Goal: Information Seeking & Learning: Learn about a topic

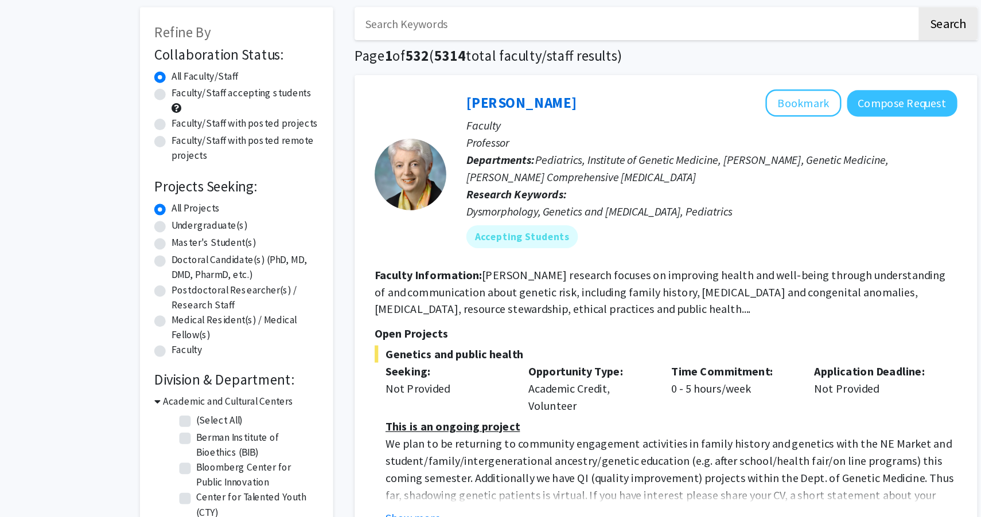
click at [211, 236] on label "Undergraduate(s)" at bounding box center [210, 237] width 61 height 12
click at [188, 236] on input "Undergraduate(s)" at bounding box center [183, 234] width 7 height 7
radio input "true"
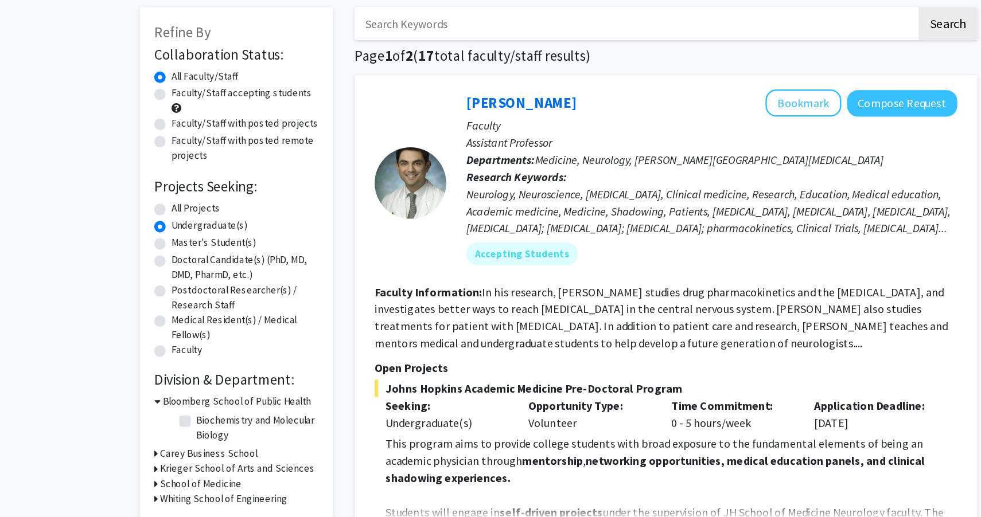
click at [203, 224] on label "All Projects" at bounding box center [199, 223] width 39 height 12
click at [188, 224] on input "All Projects" at bounding box center [183, 220] width 7 height 7
radio input "true"
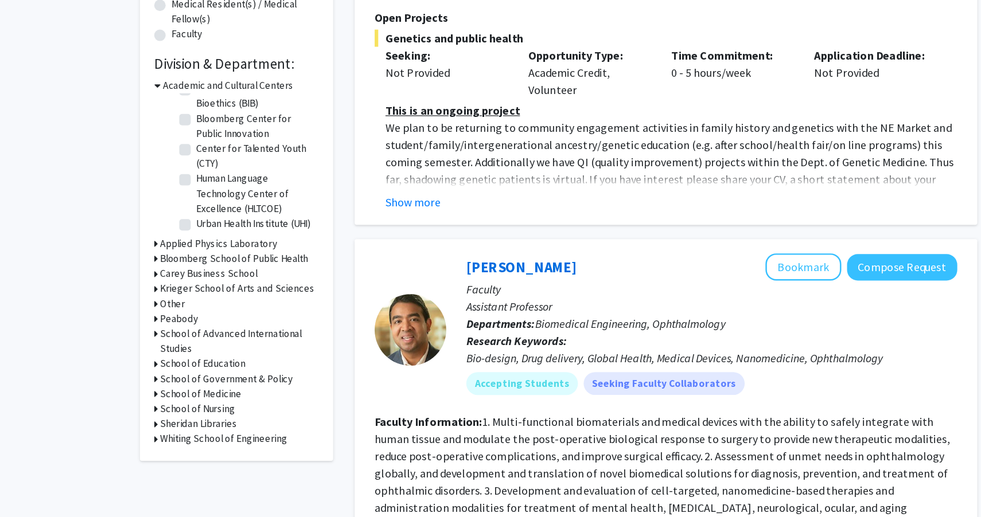
scroll to position [209, 0]
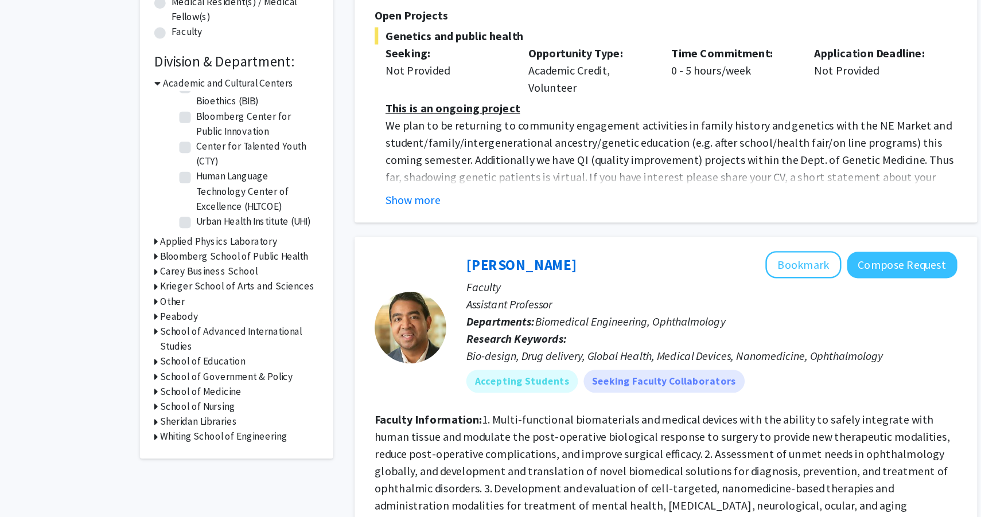
click at [236, 451] on h3 "Whiting School of Engineering" at bounding box center [222, 452] width 102 height 12
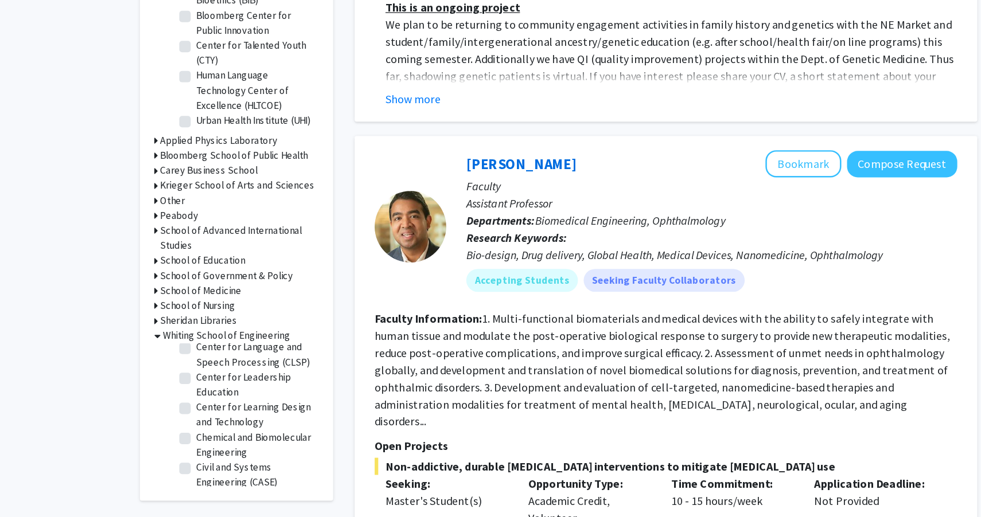
scroll to position [175, 0]
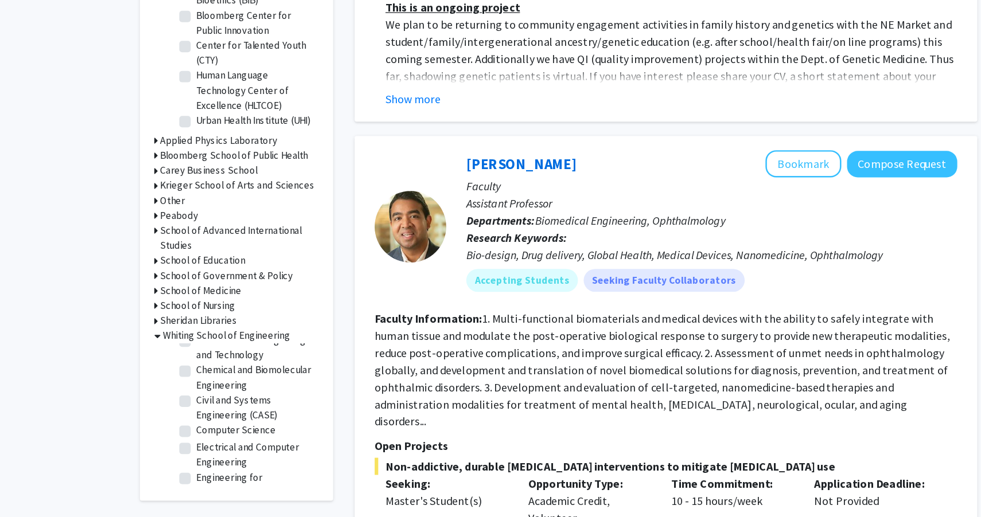
click at [229, 443] on label "Computer Science" at bounding box center [232, 448] width 64 height 12
click at [208, 443] on input "Computer Science" at bounding box center [203, 445] width 7 height 7
checkbox input "true"
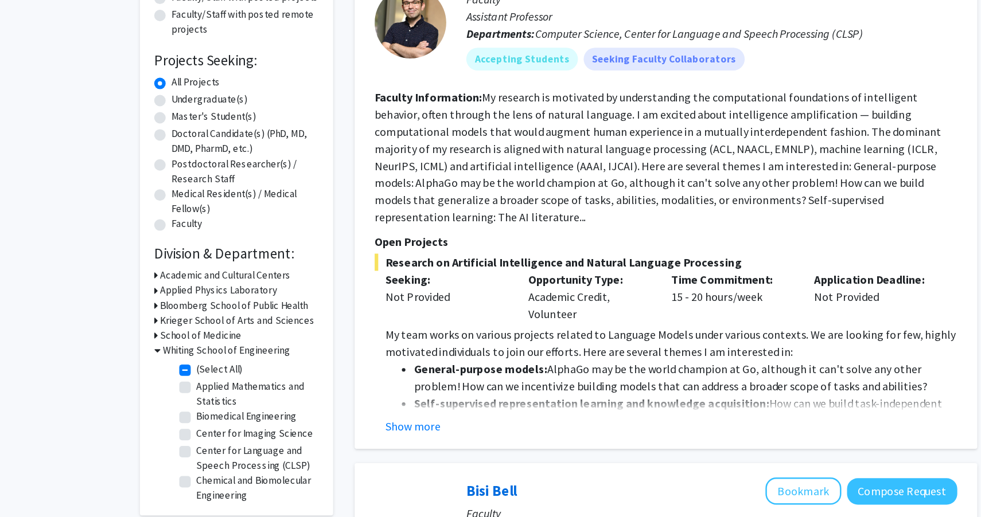
scroll to position [61, 0]
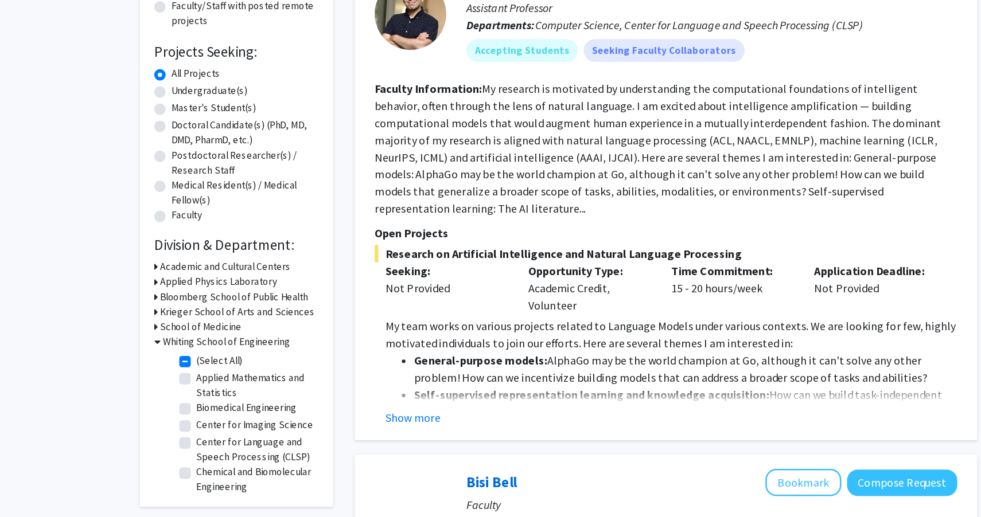
click at [221, 392] on label "(Select All)" at bounding box center [218, 391] width 37 height 12
click at [208, 392] on input "(Select All)" at bounding box center [203, 388] width 7 height 7
checkbox input "false"
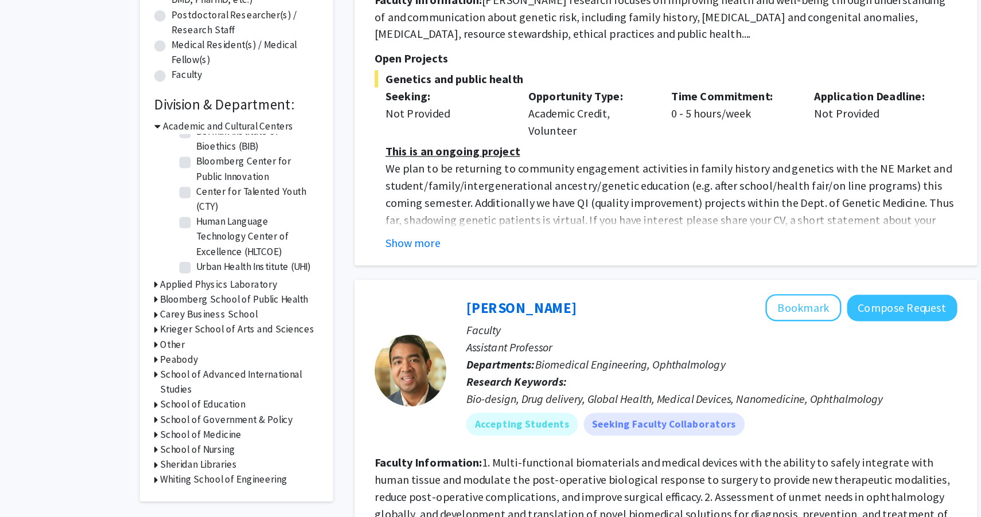
scroll to position [185, 0]
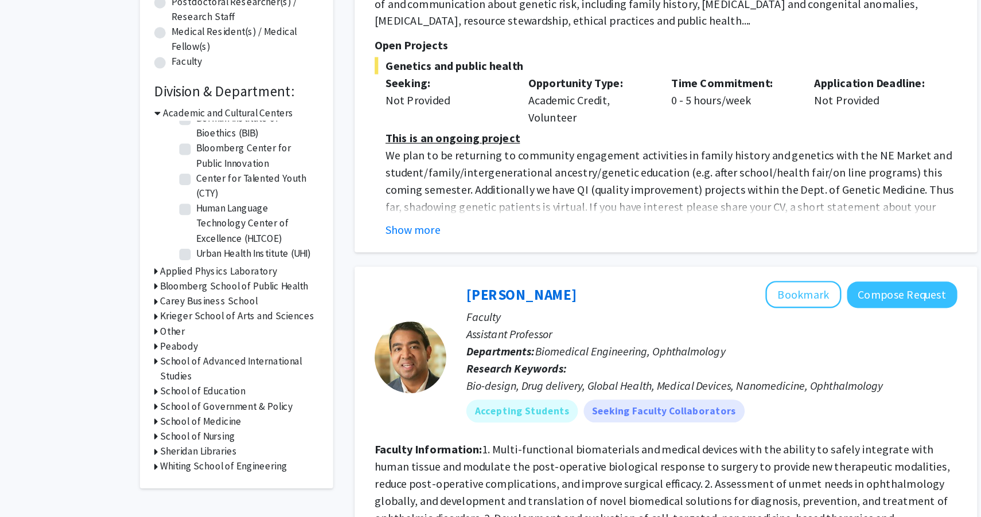
click at [227, 475] on h3 "Whiting School of Engineering" at bounding box center [222, 476] width 102 height 12
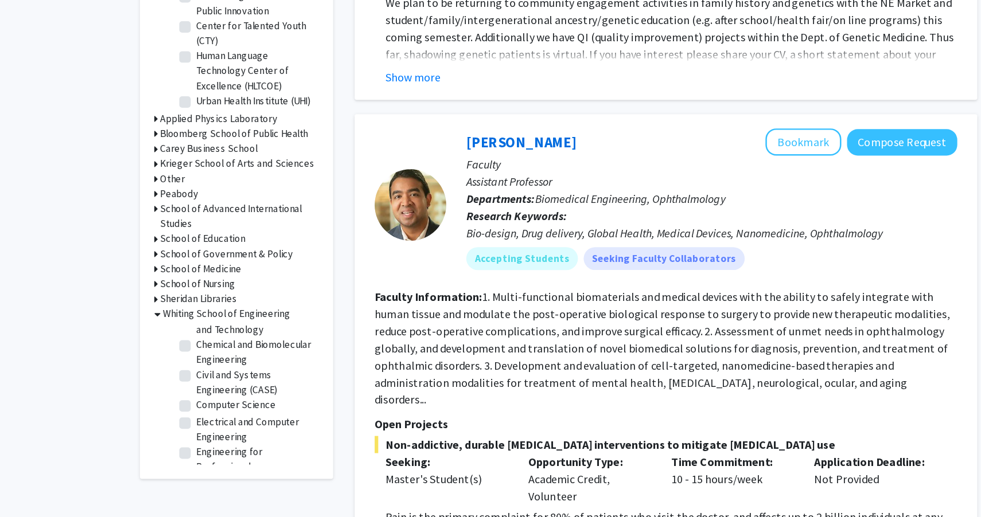
scroll to position [190, 0]
click at [200, 413] on label "Computer Science" at bounding box center [232, 414] width 64 height 12
click at [200, 413] on input "Computer Science" at bounding box center [203, 411] width 7 height 7
checkbox input "true"
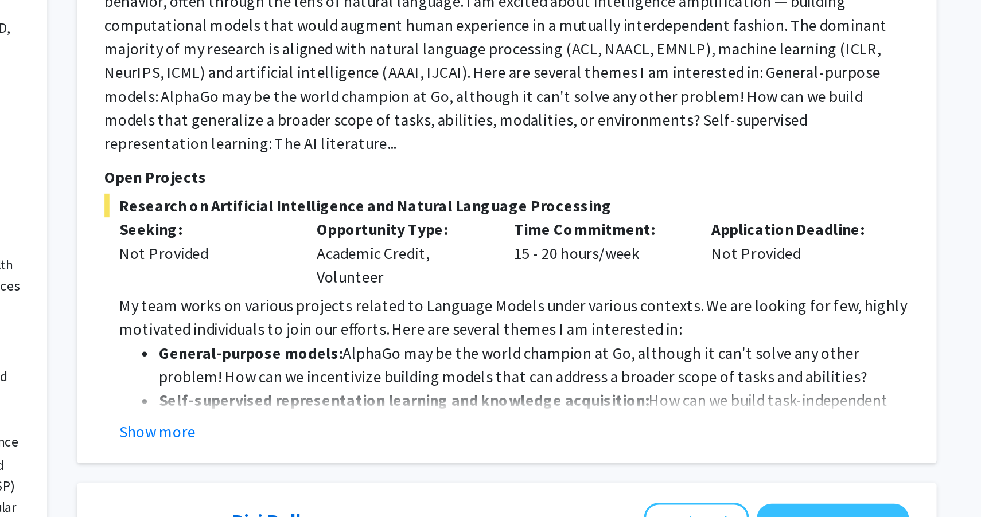
scroll to position [43, 0]
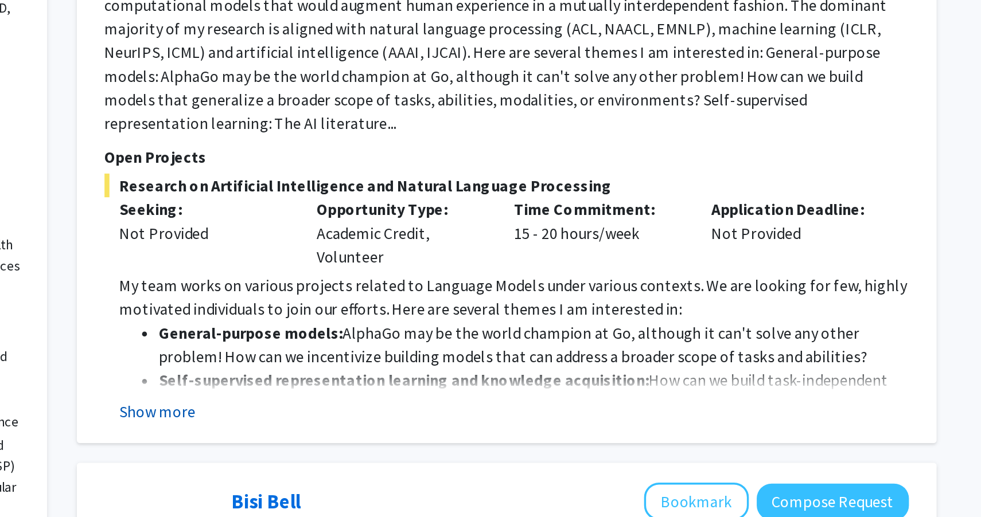
click at [383, 448] on button "Show more" at bounding box center [374, 455] width 44 height 14
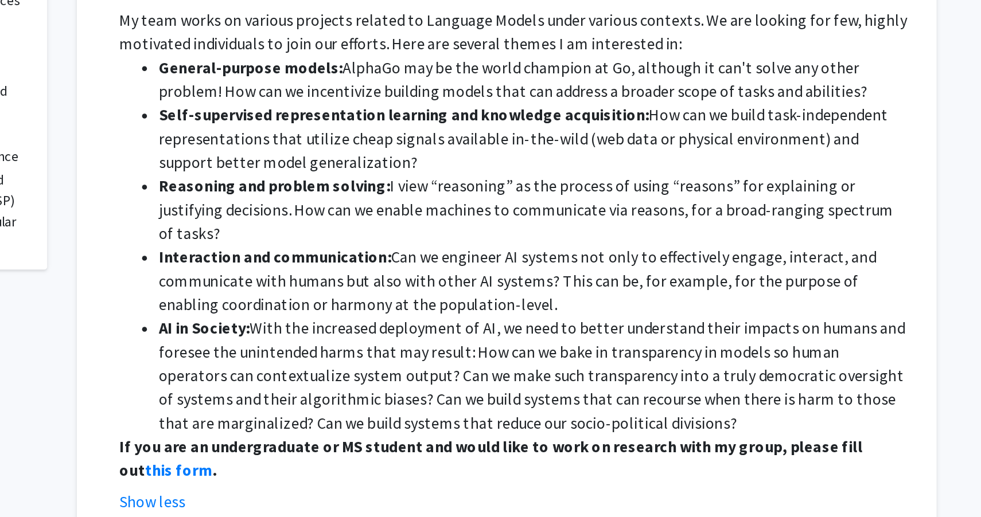
scroll to position [197, 0]
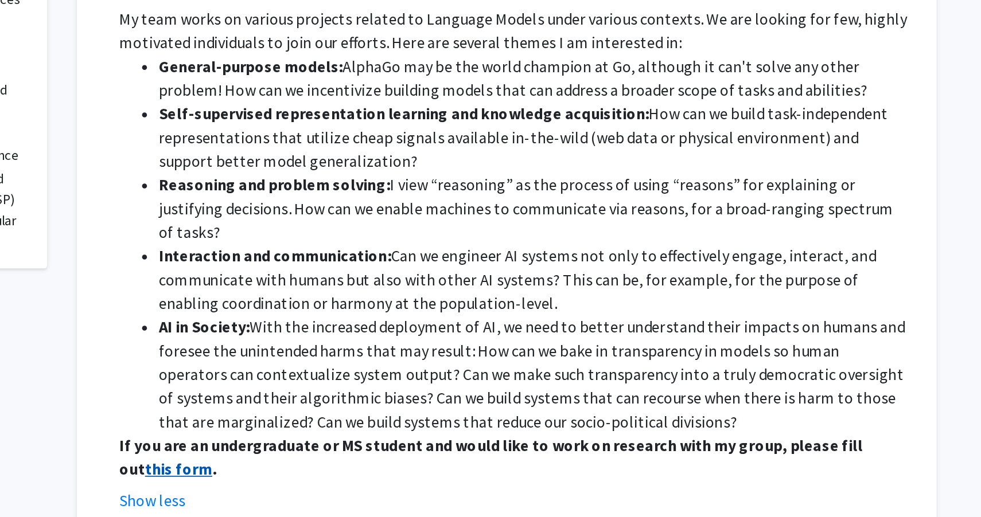
click at [405, 483] on strong "this form" at bounding box center [385, 488] width 39 height 11
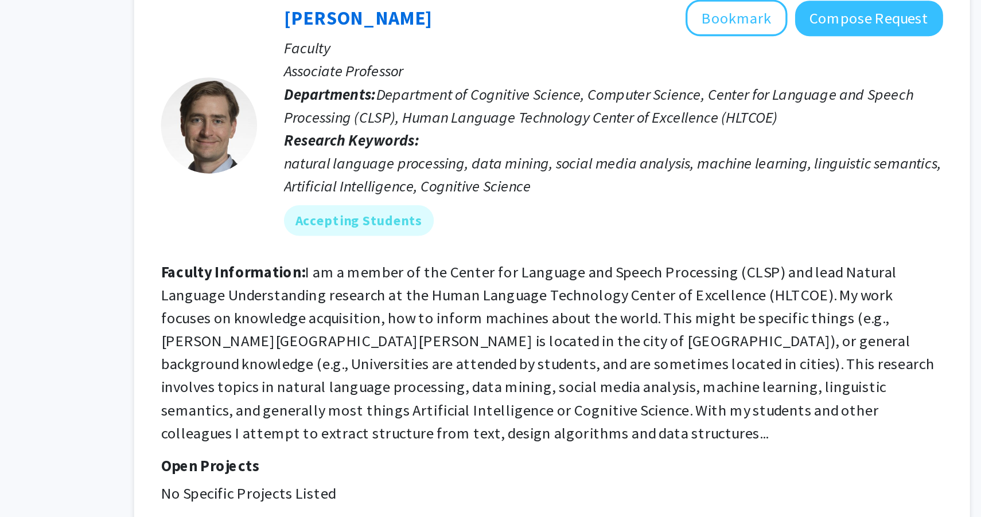
scroll to position [1182, 0]
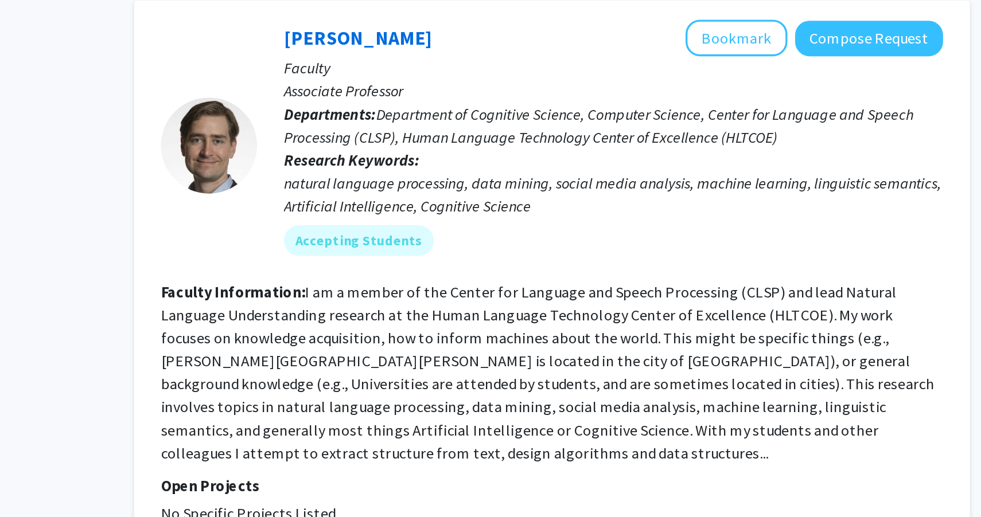
click at [587, 419] on section "Faculty Information: I am a member of the Center for Language and Speech Proces…" at bounding box center [576, 419] width 467 height 110
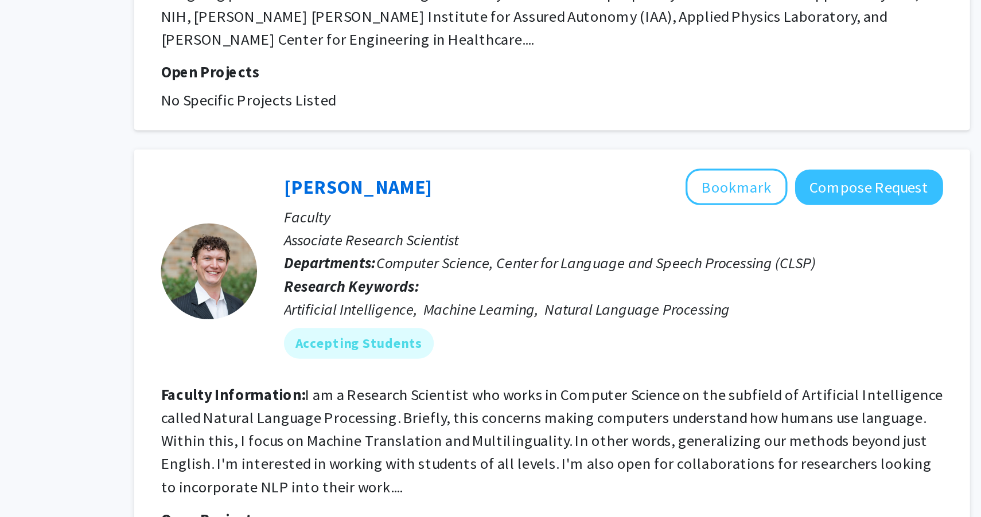
scroll to position [2206, 0]
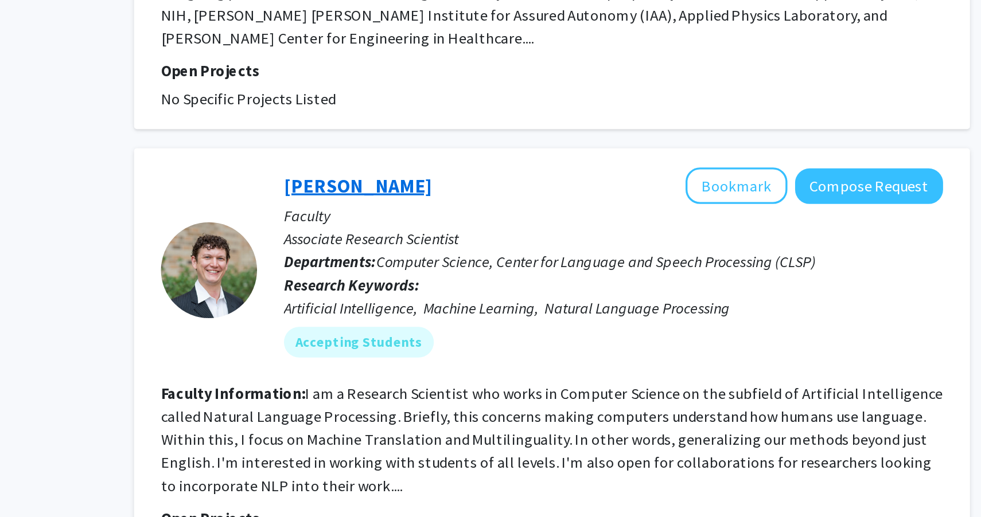
click at [462, 312] on link "Kenton Murray" at bounding box center [460, 319] width 88 height 14
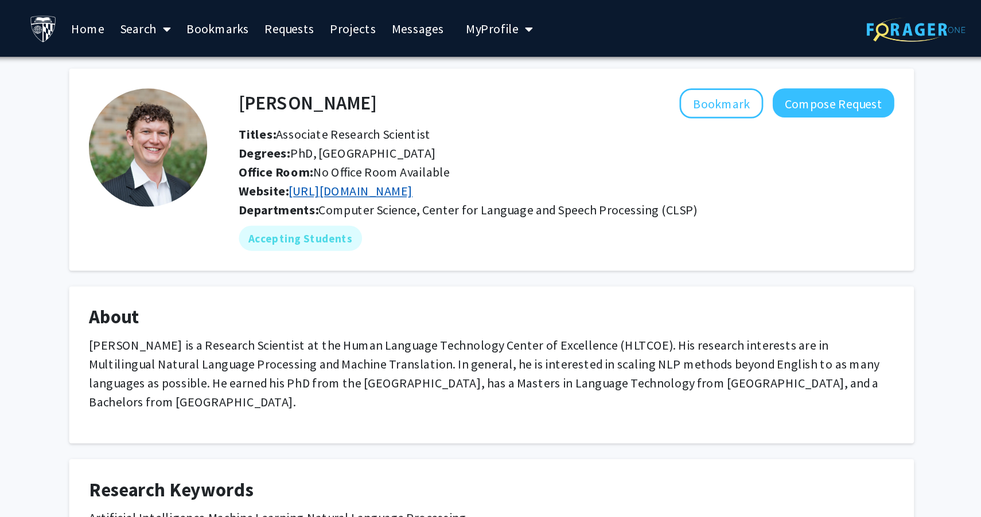
click at [424, 138] on link "https://kentonmurray.com/" at bounding box center [388, 138] width 90 height 11
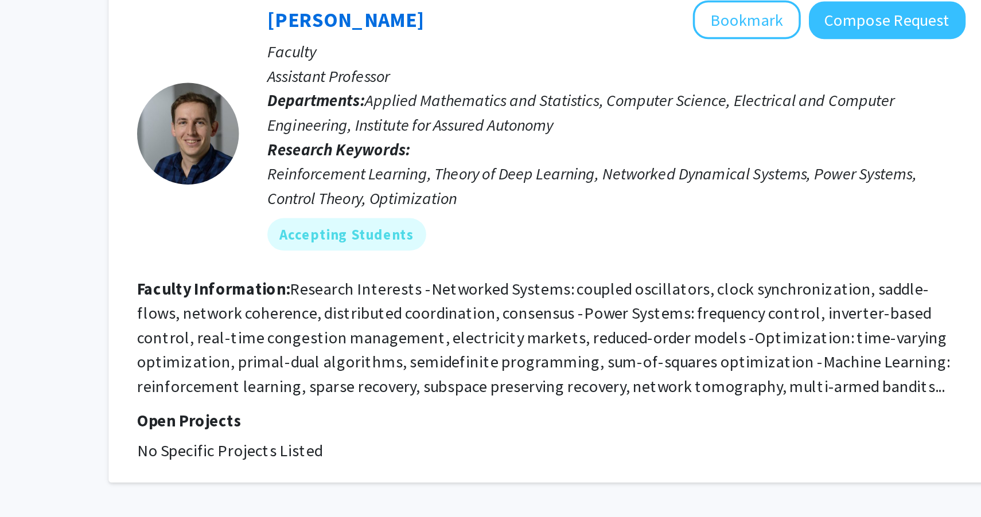
scroll to position [2685, 0]
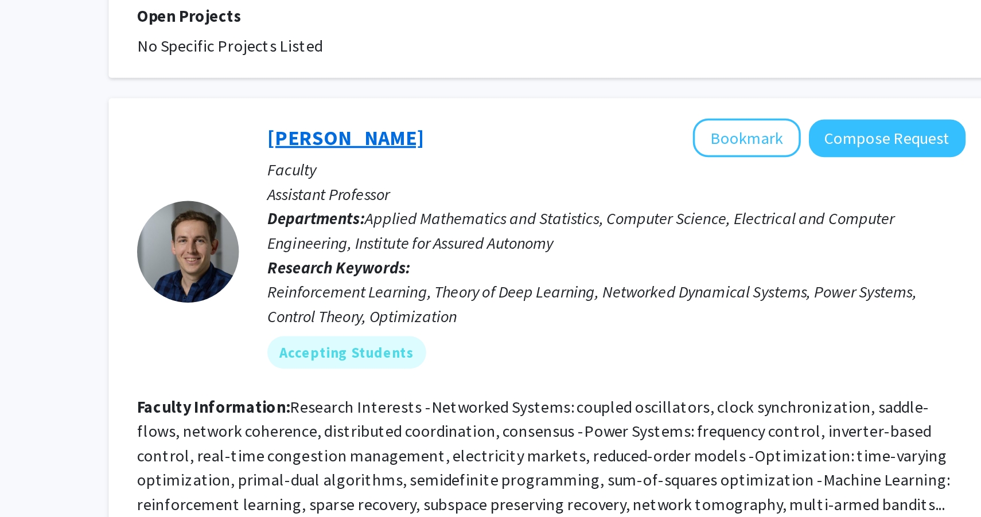
click at [469, 230] on link "Enrique Mallada" at bounding box center [460, 237] width 88 height 14
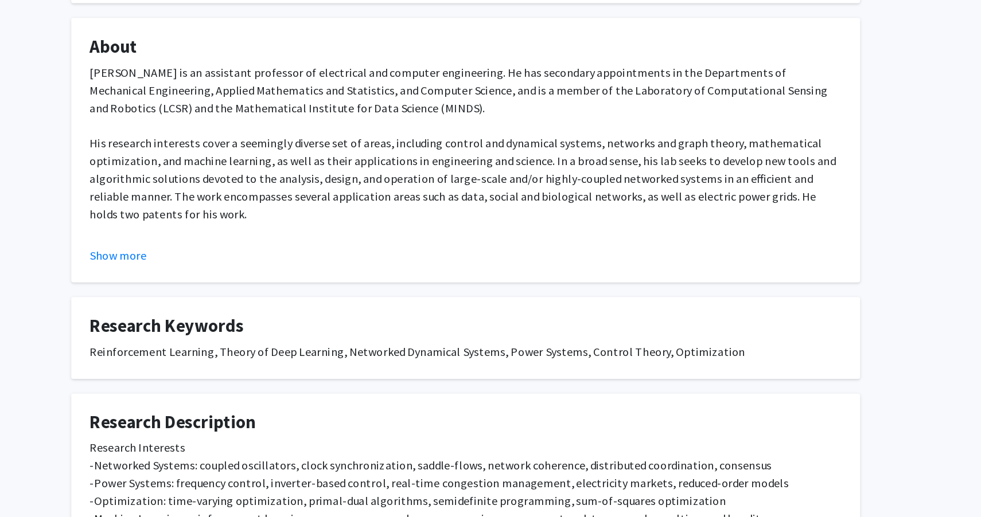
scroll to position [93, 0]
click at [219, 317] on button "Show more" at bounding box center [220, 313] width 44 height 14
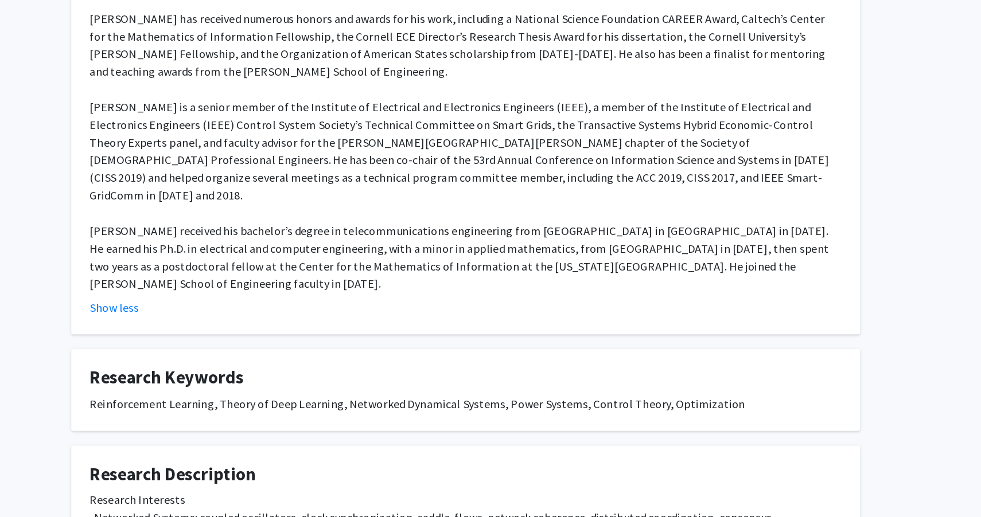
scroll to position [448, 0]
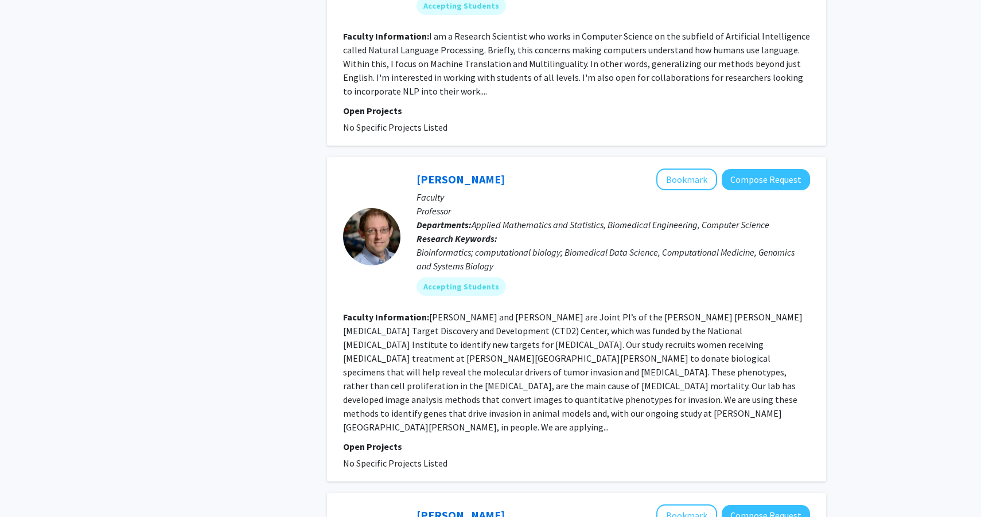
scroll to position [2724, 0]
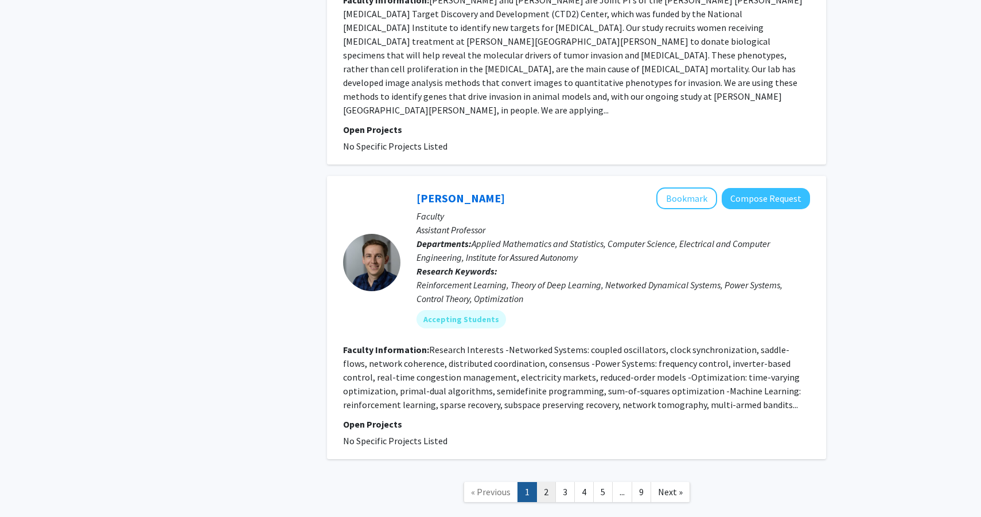
click at [543, 482] on link "2" at bounding box center [545, 492] width 19 height 20
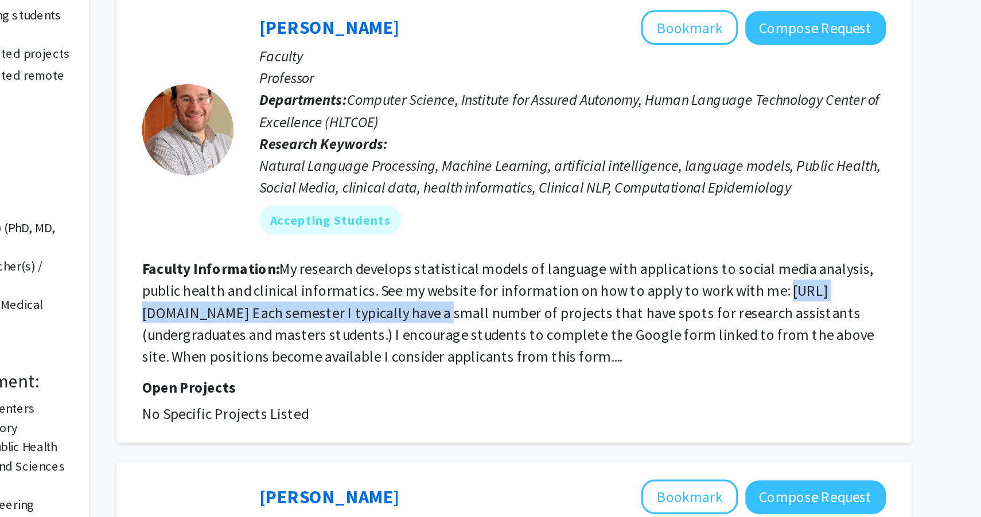
drag, startPoint x: 343, startPoint y: 317, endPoint x: 563, endPoint y: 322, distance: 219.7
click at [563, 322] on fg-read-more "My research develops statistical models of language with applications to social…" at bounding box center [572, 317] width 459 height 67
copy fg-read-more "https://www.cs.jhu.edu/~mdredze/prospective-students/"
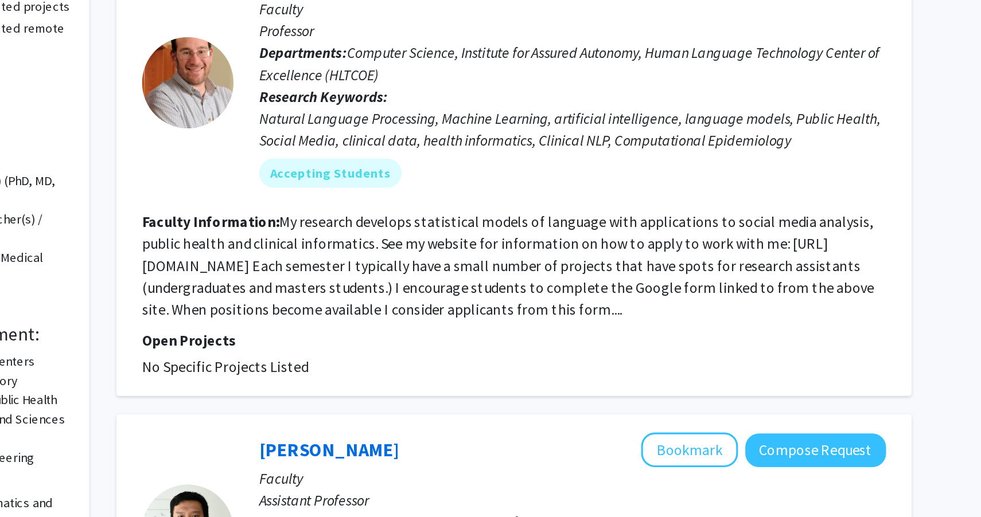
click at [584, 326] on fg-read-more "My research develops statistical models of language with applications to social…" at bounding box center [572, 317] width 459 height 67
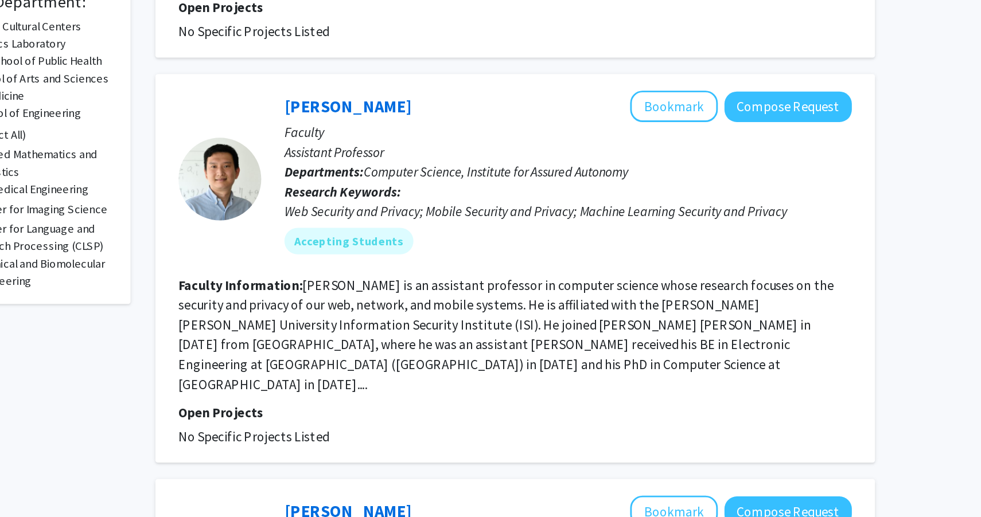
scroll to position [203, 0]
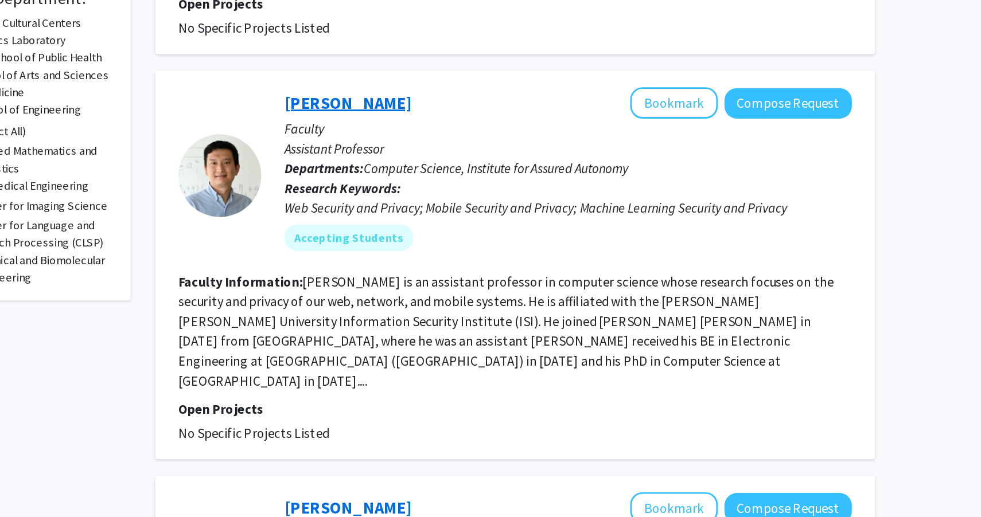
click at [444, 231] on link "Yinzhi Cao" at bounding box center [460, 230] width 88 height 14
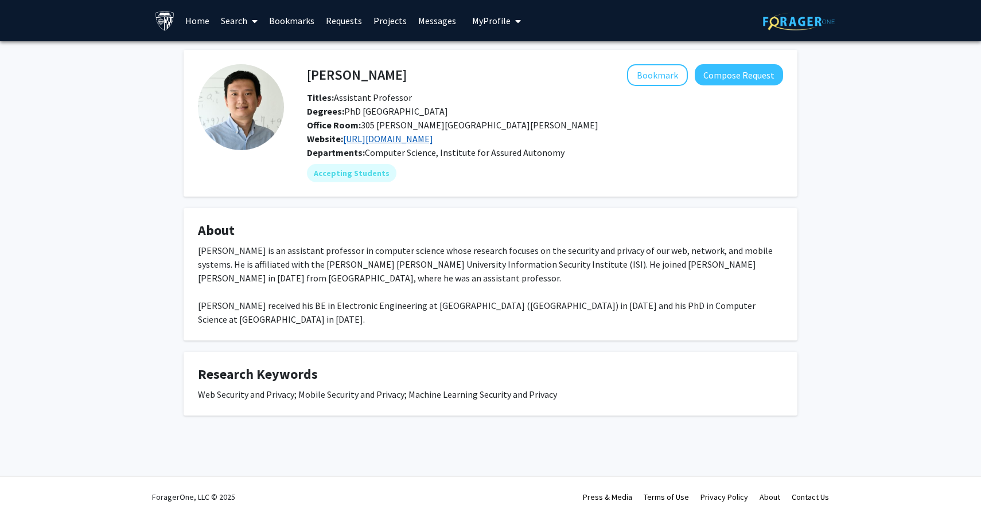
click at [391, 141] on link "https://yinzhicao.org/" at bounding box center [388, 138] width 90 height 11
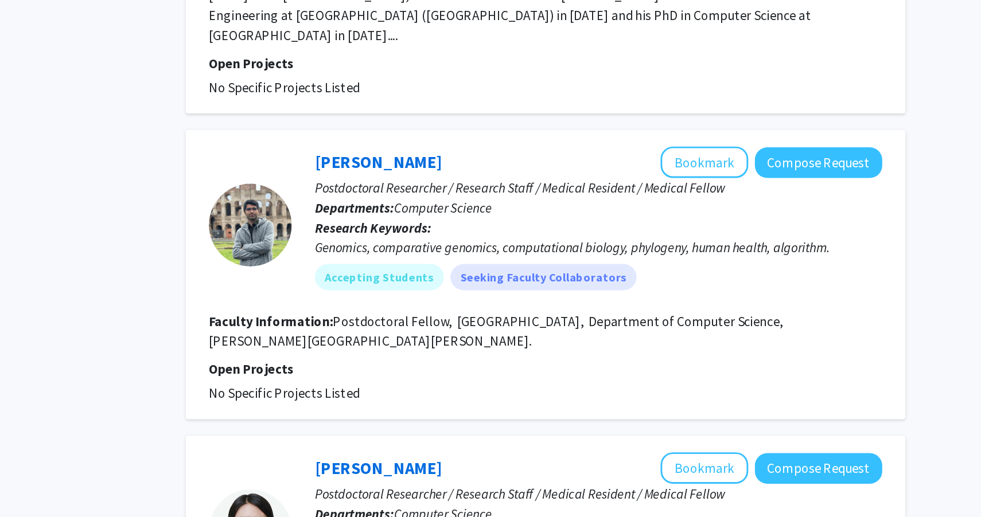
scroll to position [448, 0]
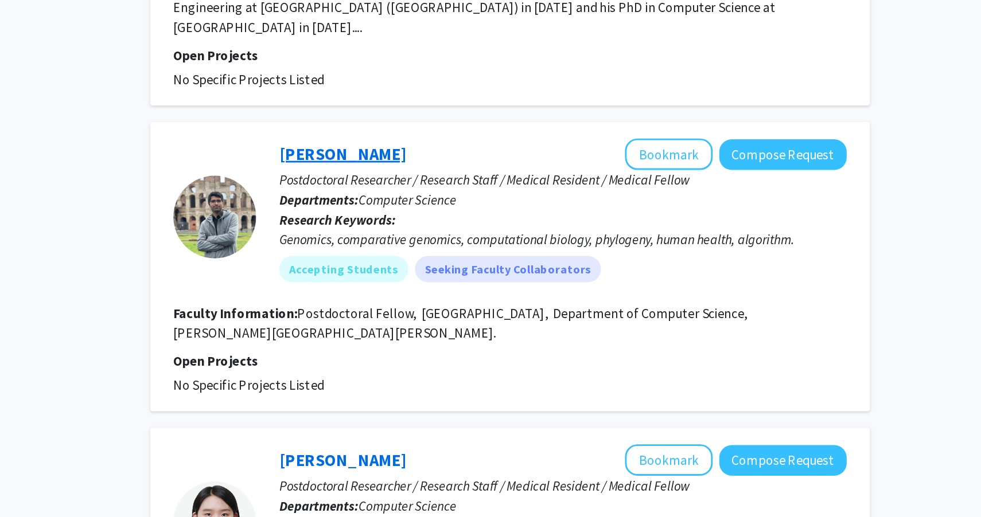
click at [455, 258] on link "Sina Majidian" at bounding box center [460, 265] width 88 height 14
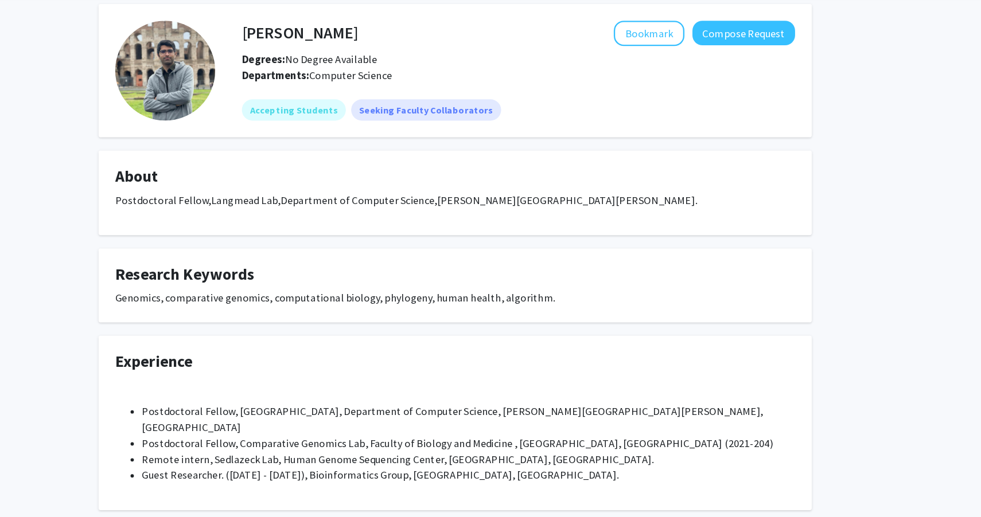
scroll to position [225, 0]
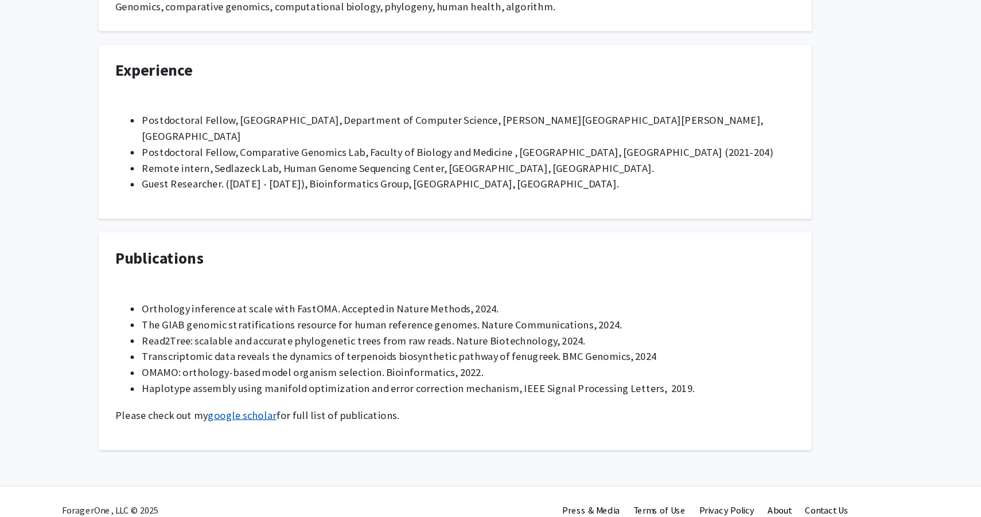
click at [319, 423] on link "google scholar" at bounding box center [307, 428] width 59 height 11
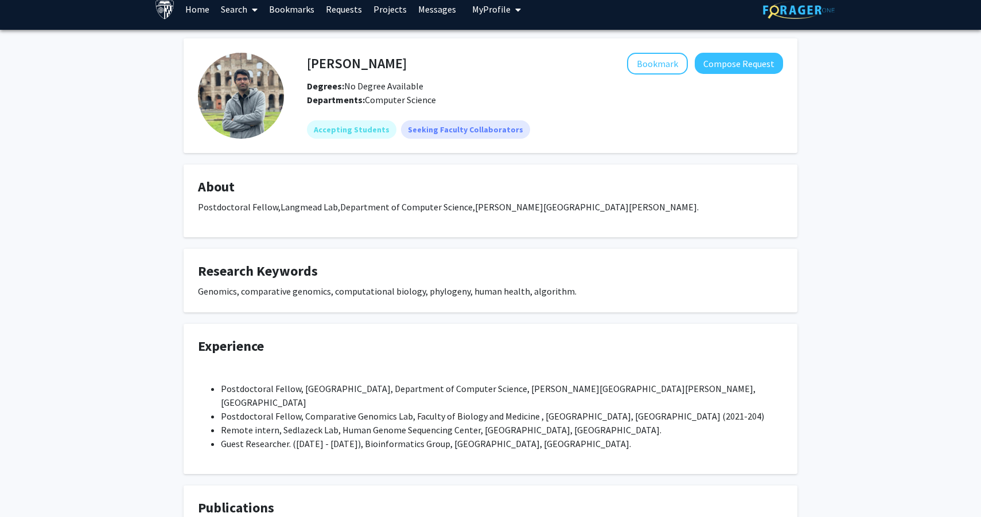
scroll to position [0, 0]
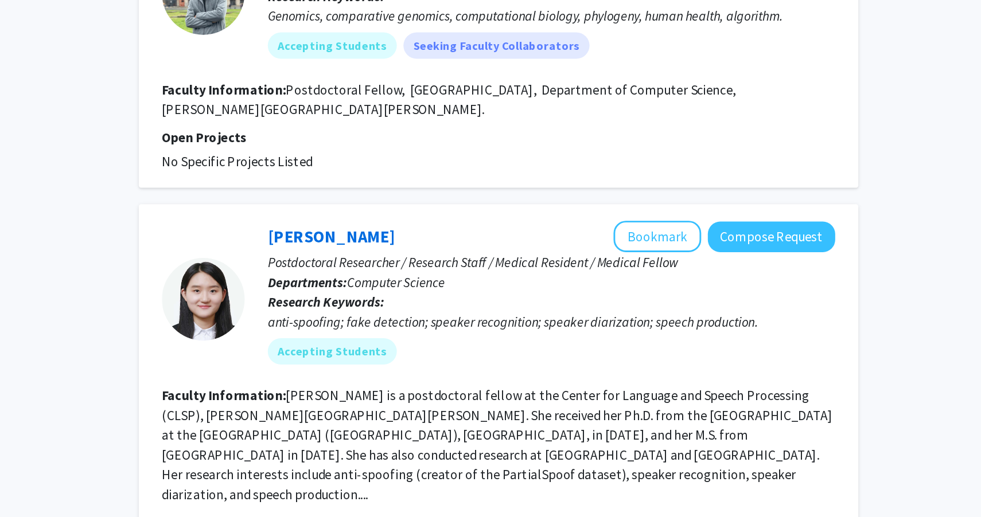
scroll to position [727, 0]
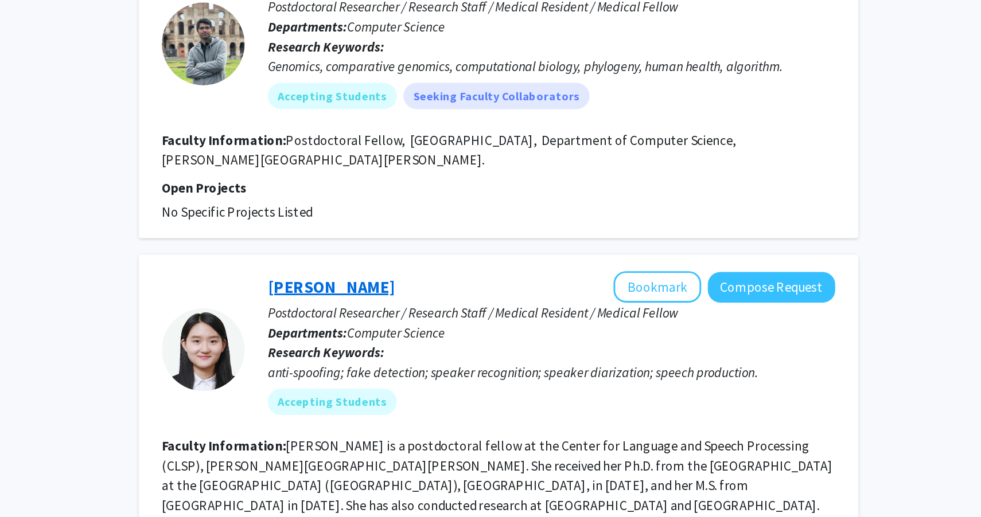
click at [458, 192] on link "Lin Zhang" at bounding box center [460, 199] width 88 height 14
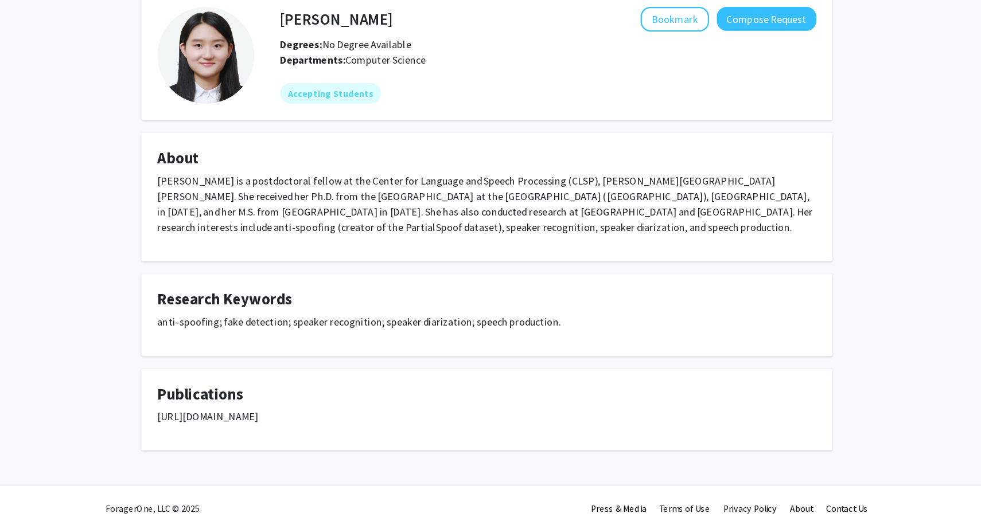
scroll to position [13, 0]
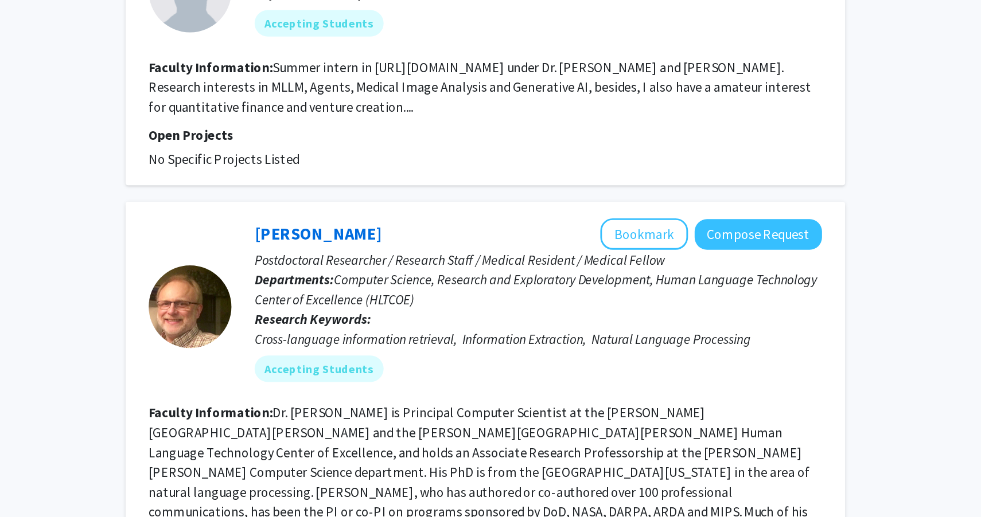
scroll to position [1223, 0]
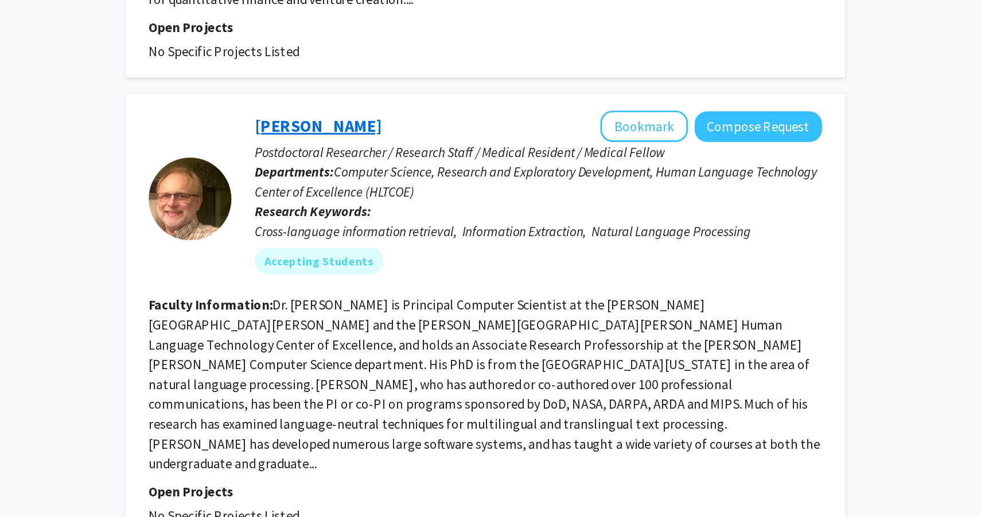
click at [470, 162] on link "James Mayfield" at bounding box center [460, 169] width 88 height 14
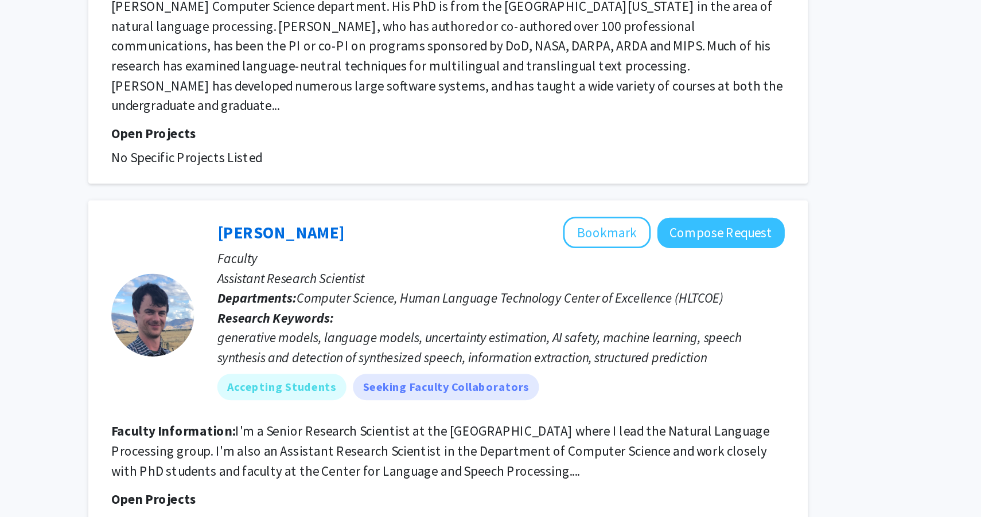
scroll to position [1394, 0]
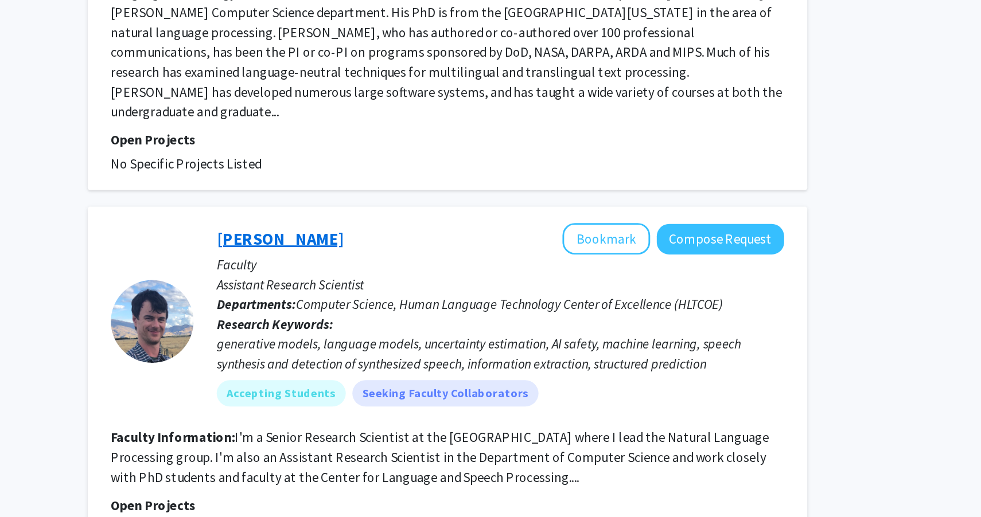
click at [468, 313] on link "Nicholas Andrews" at bounding box center [460, 320] width 88 height 14
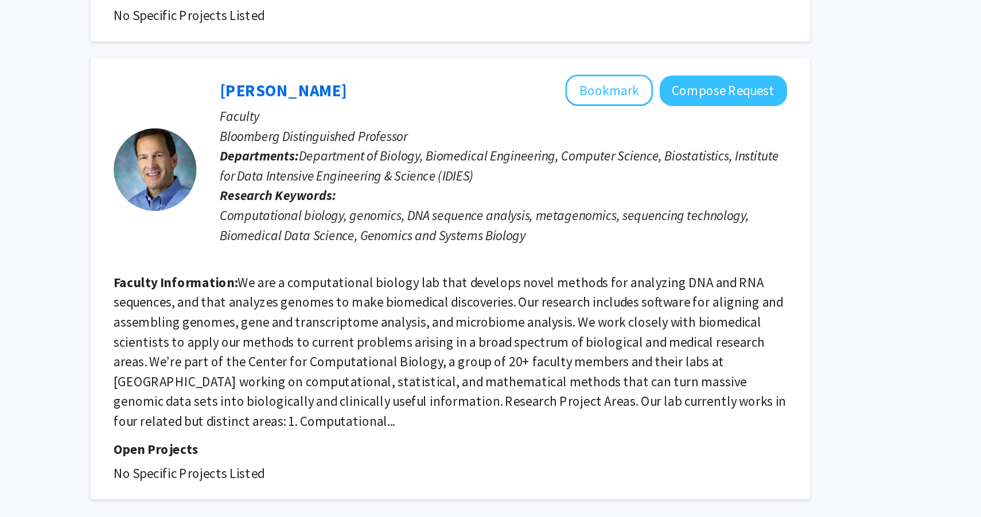
scroll to position [2400, 0]
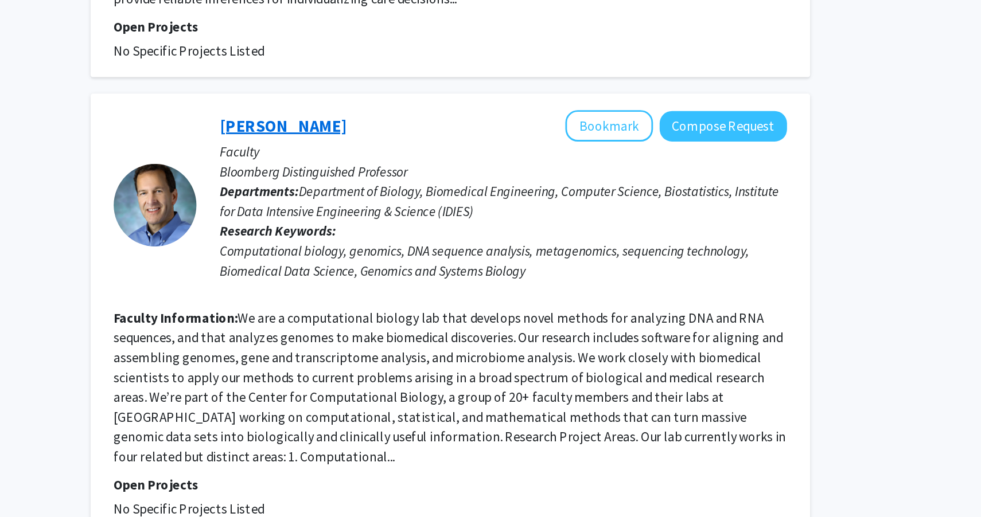
click at [479, 214] on link "Steven Salzberg" at bounding box center [460, 221] width 88 height 14
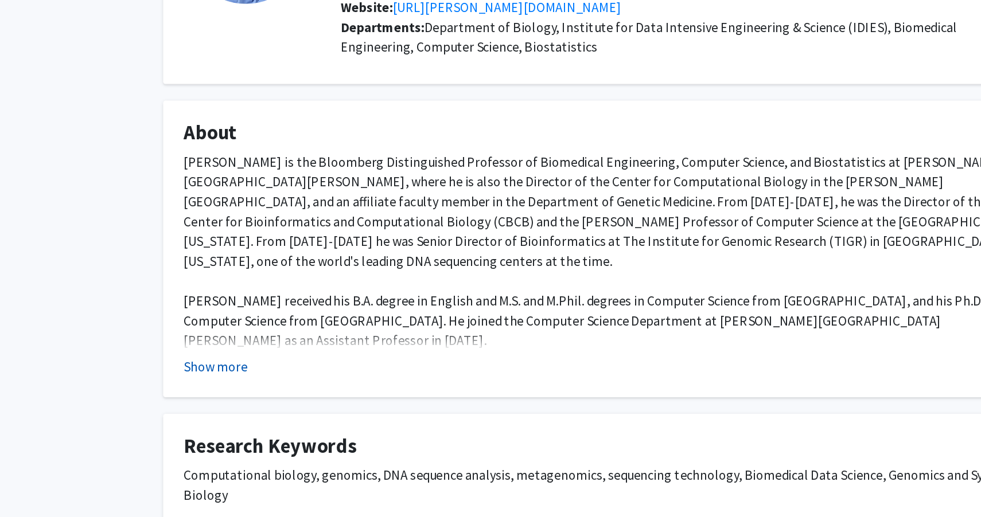
click at [228, 401] on button "Show more" at bounding box center [220, 402] width 44 height 14
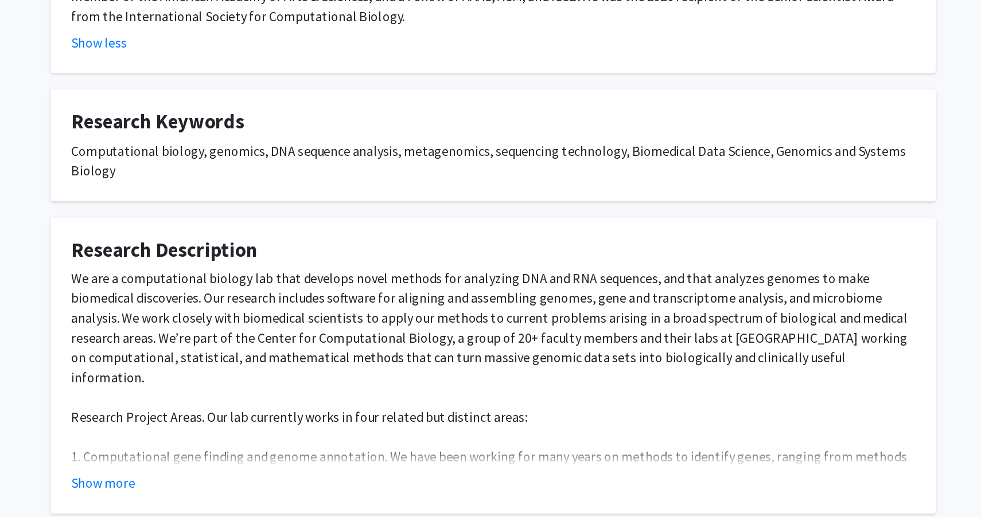
scroll to position [268, 0]
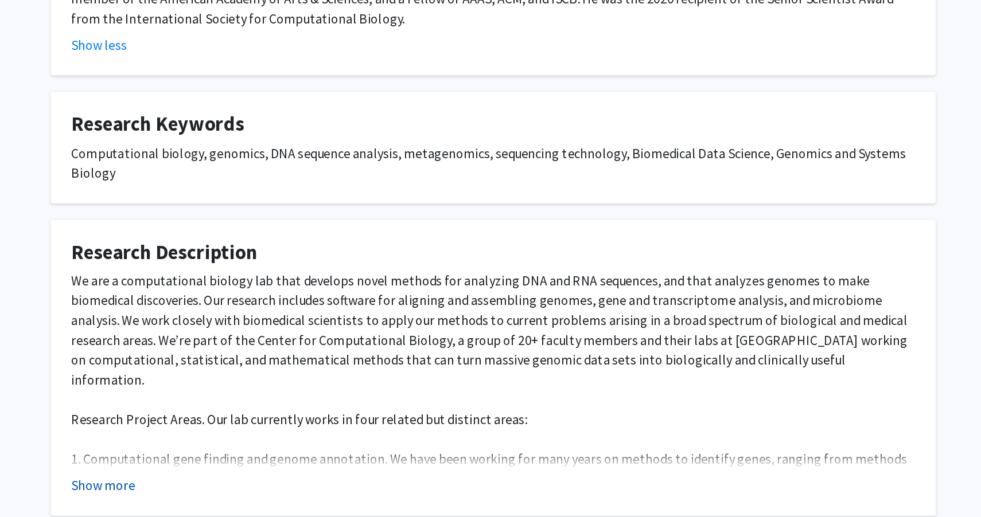
click at [236, 487] on button "Show more" at bounding box center [220, 494] width 44 height 14
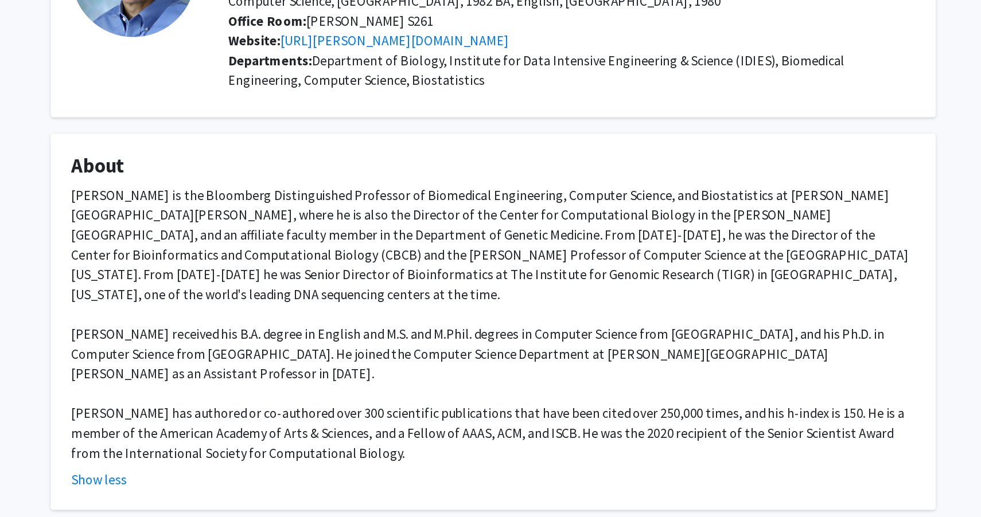
scroll to position [62, 0]
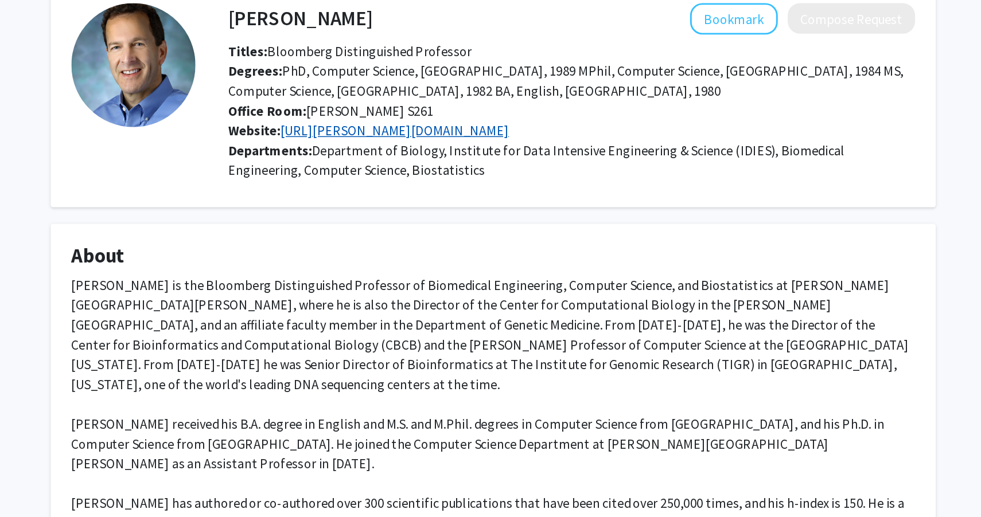
click at [381, 94] on link "https://salzberg-lab.org/" at bounding box center [422, 90] width 158 height 11
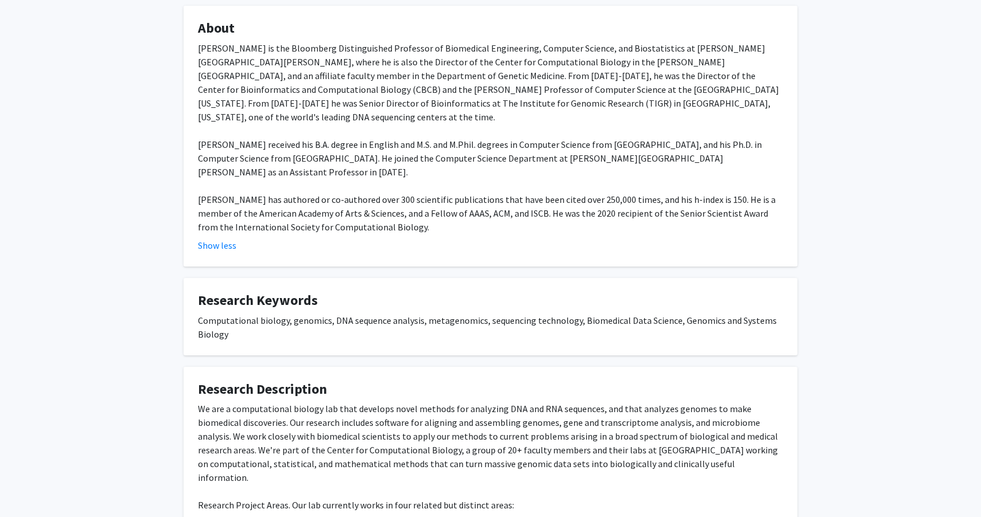
scroll to position [0, 0]
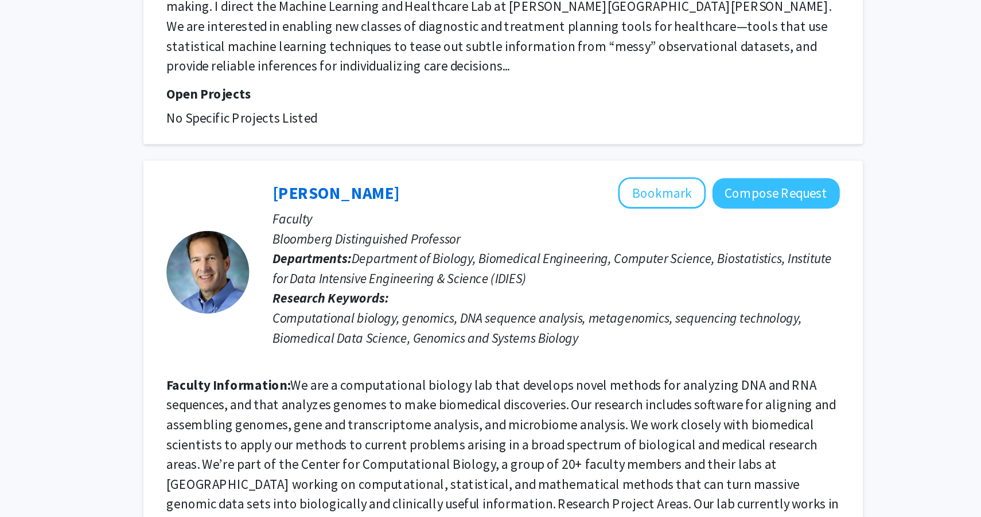
scroll to position [2460, 0]
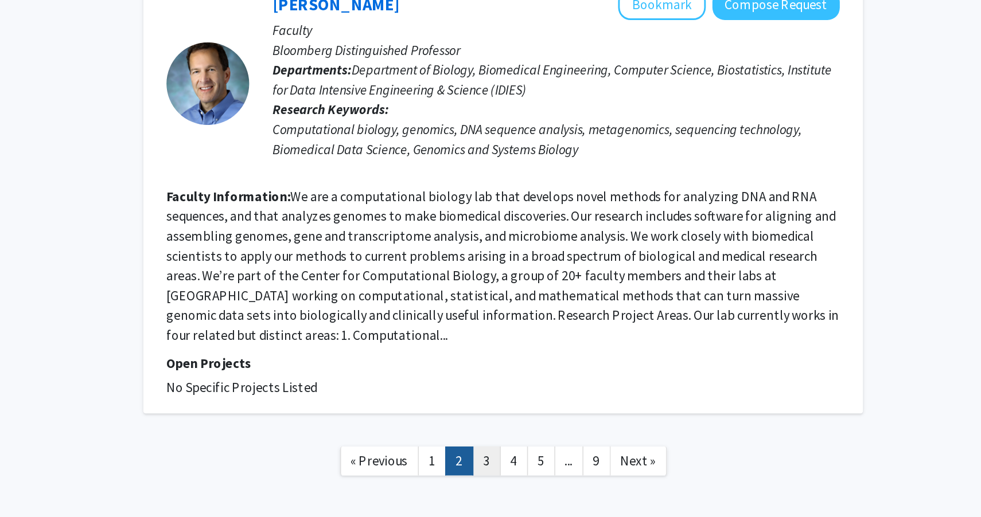
click at [568, 469] on link "3" at bounding box center [564, 479] width 19 height 20
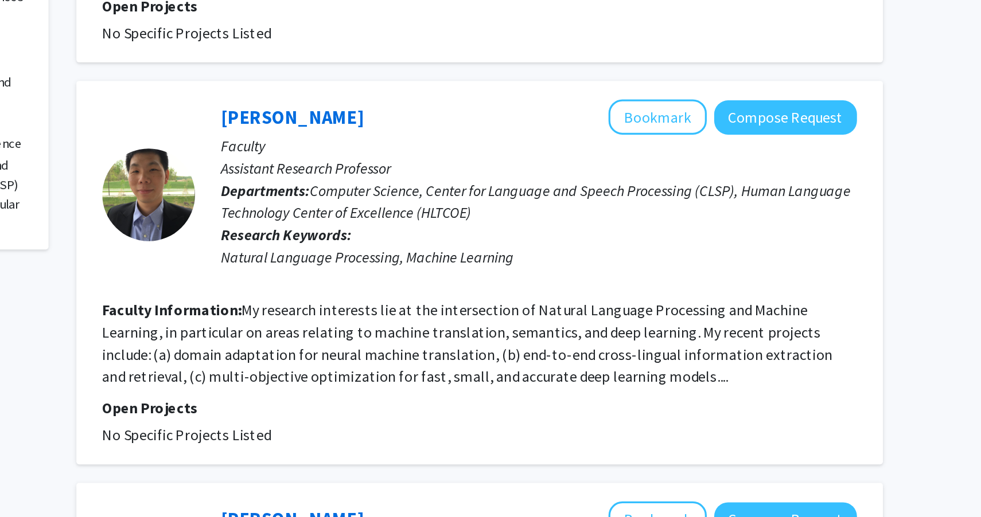
scroll to position [219, 0]
click at [449, 262] on link "Kevin Duh" at bounding box center [460, 269] width 88 height 14
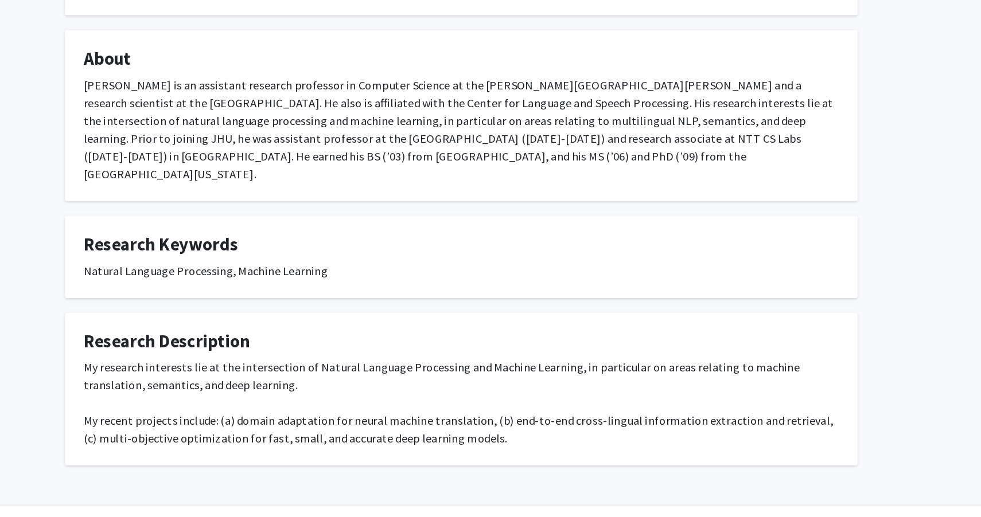
scroll to position [81, 0]
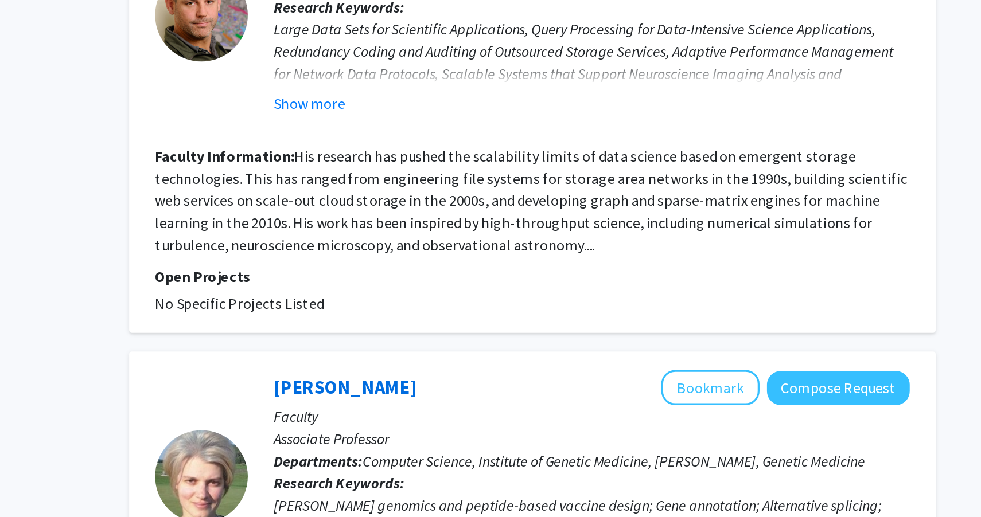
scroll to position [595, 0]
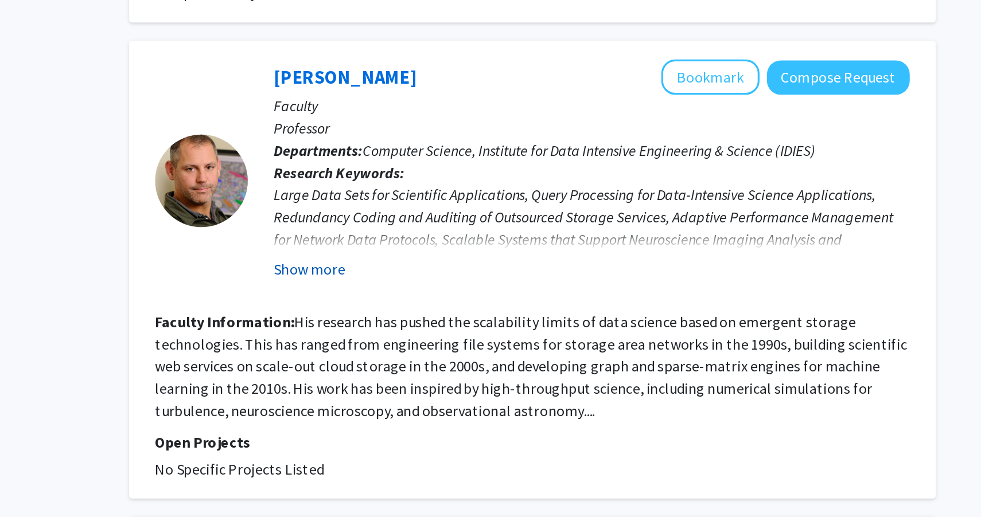
click at [447, 254] on button "Show more" at bounding box center [438, 261] width 44 height 14
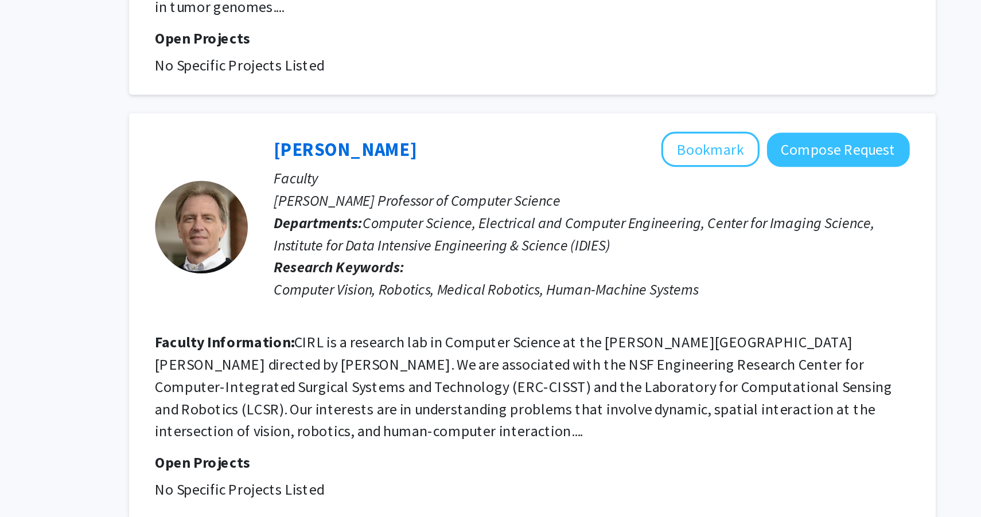
scroll to position [2529, 0]
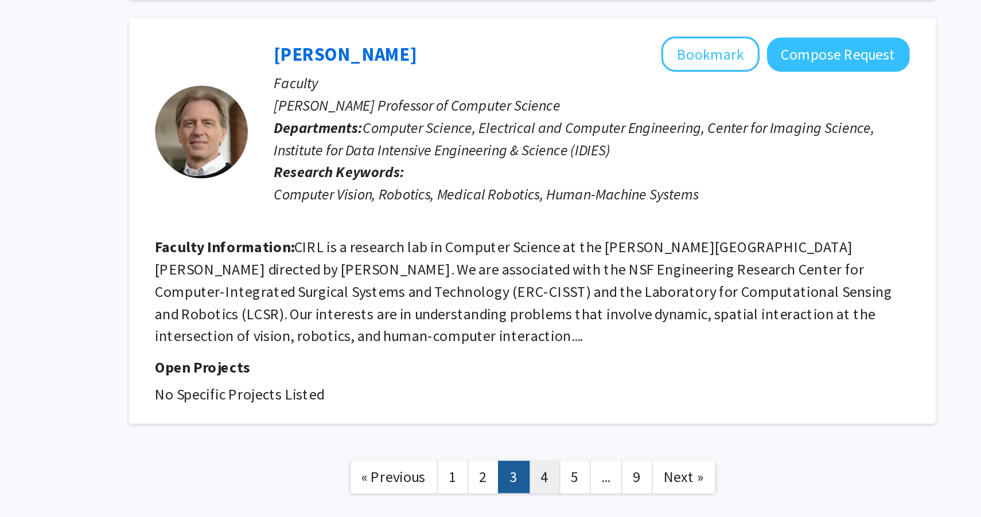
click at [586, 482] on link "4" at bounding box center [583, 492] width 19 height 20
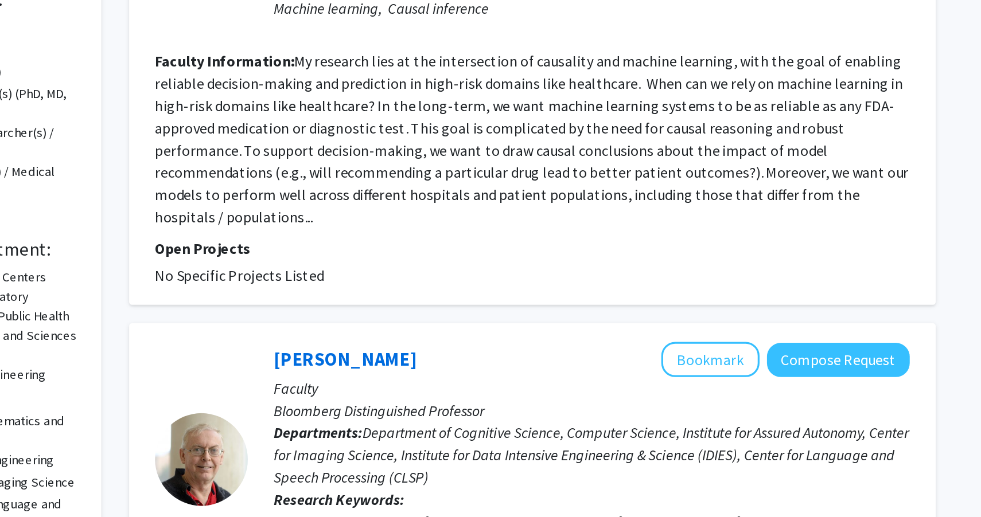
scroll to position [8, 0]
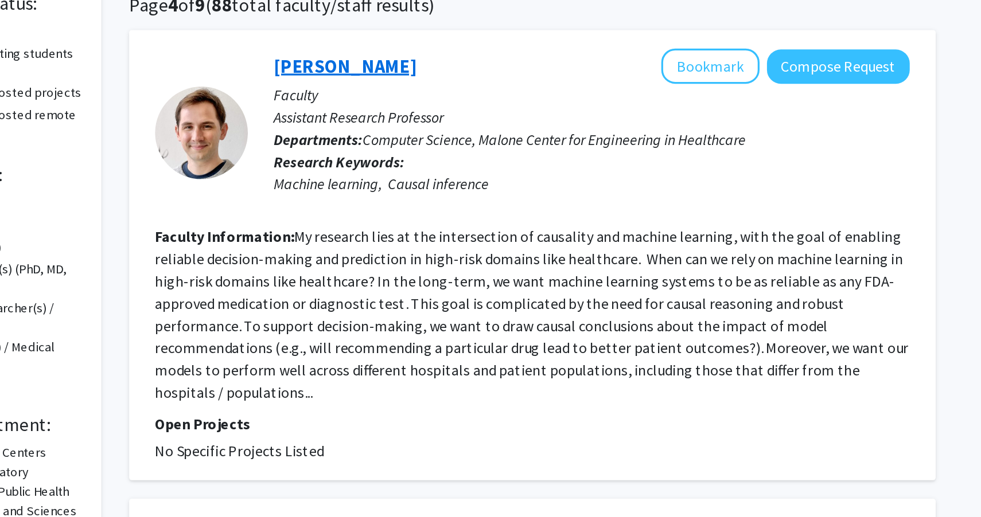
click at [448, 134] on link "[PERSON_NAME]" at bounding box center [460, 130] width 88 height 14
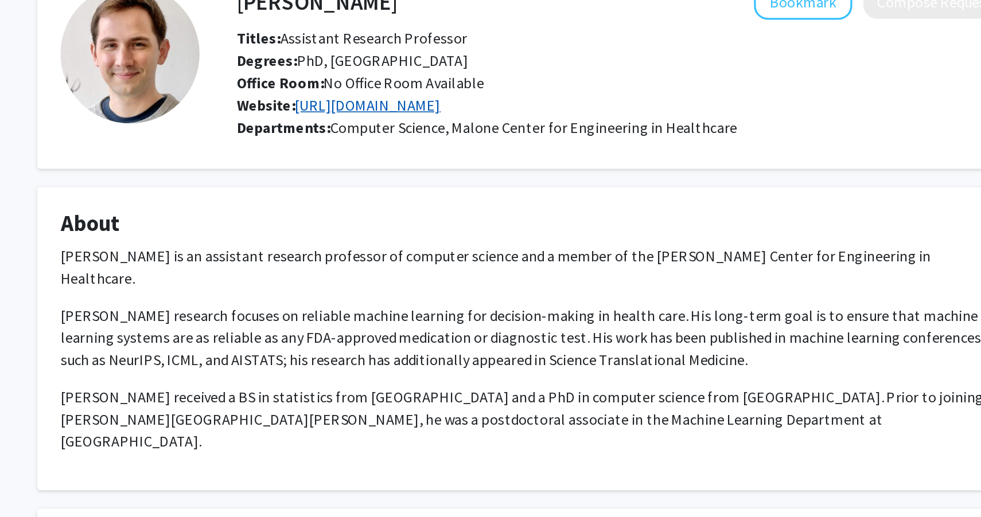
click at [405, 139] on link "https://www.michaelkoberst.com/" at bounding box center [388, 138] width 90 height 11
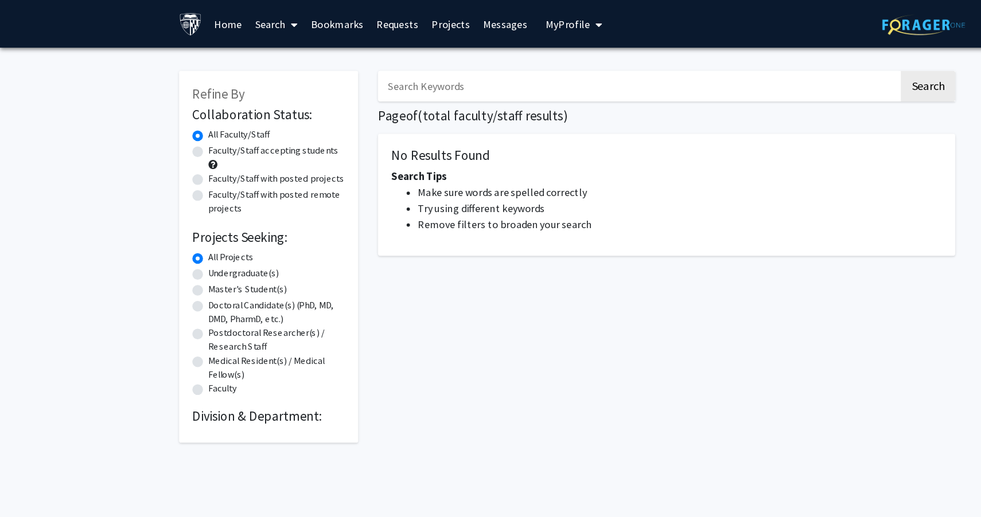
click at [399, 275] on div "Search Page of ( total faculty/staff results) No Results Found Search Tips Make…" at bounding box center [576, 216] width 516 height 333
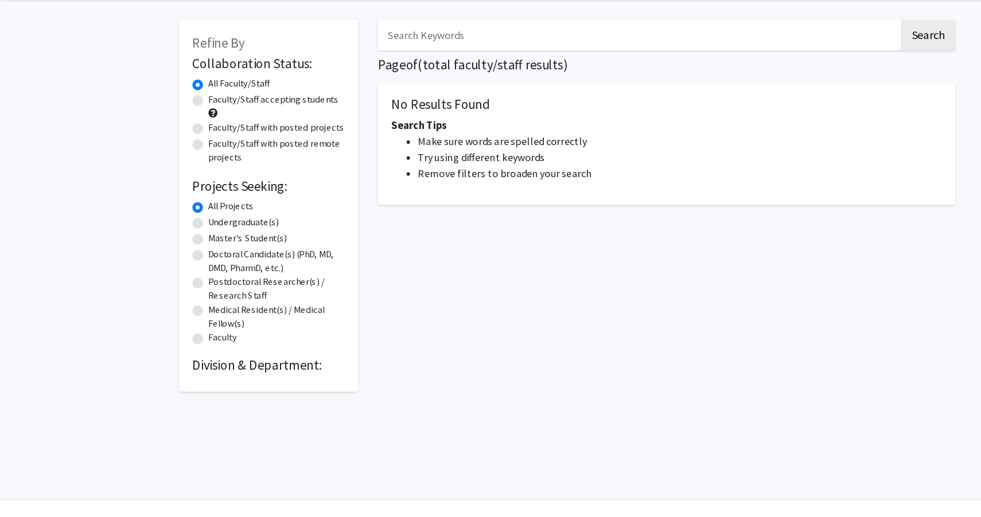
click at [247, 411] on div "Skip navigation Home Search Bookmarks Requests Projects Messages My Profile Mig…" at bounding box center [490, 258] width 981 height 517
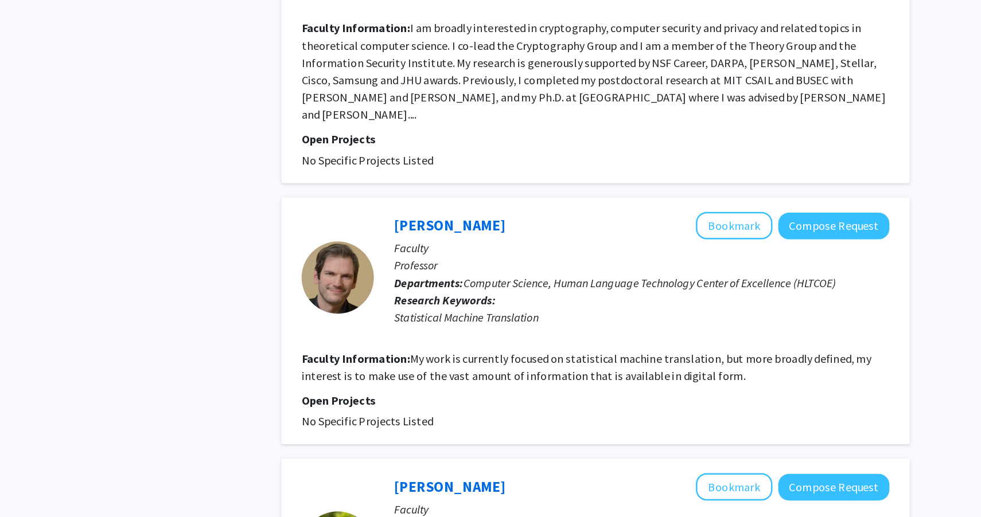
scroll to position [1872, 0]
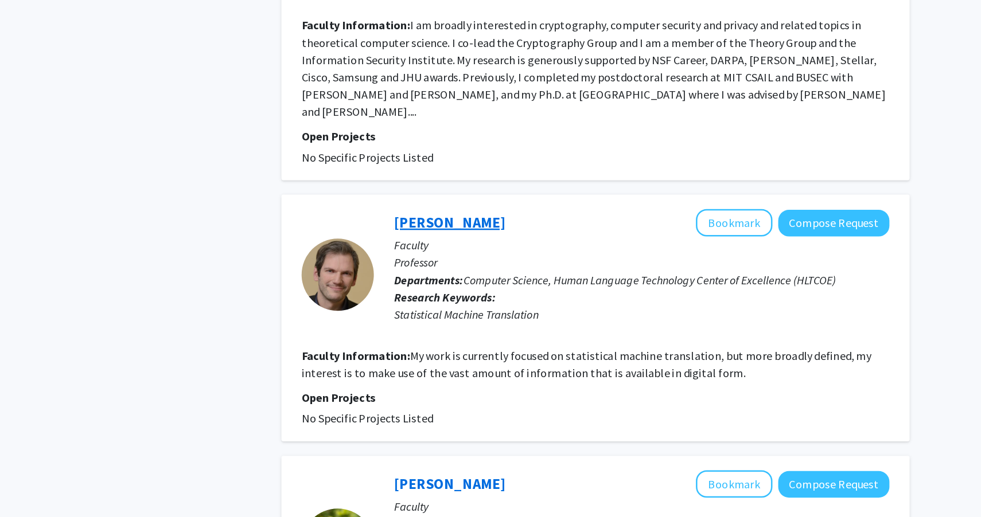
click at [456, 276] on link "[PERSON_NAME]" at bounding box center [460, 283] width 88 height 14
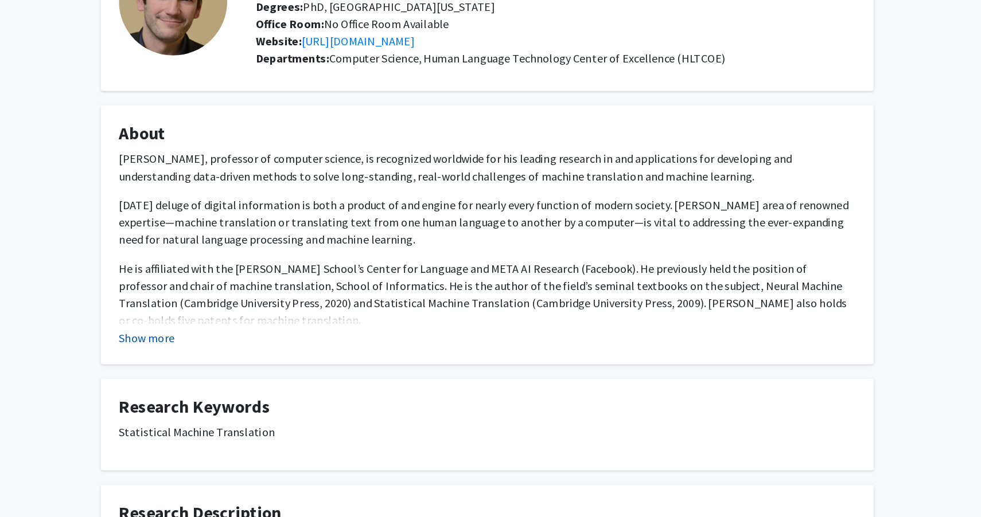
click at [233, 374] on button "Show more" at bounding box center [220, 375] width 44 height 14
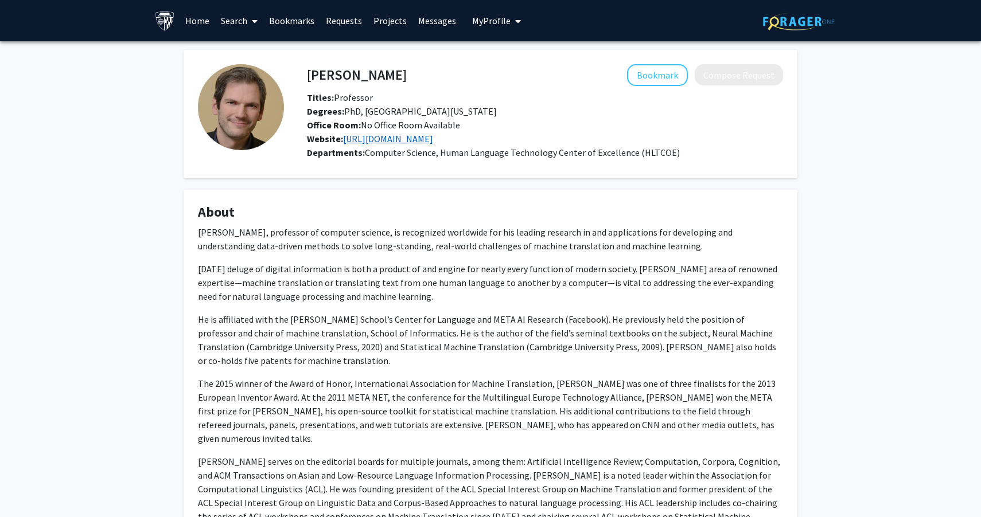
click at [404, 141] on link "[URL][DOMAIN_NAME]" at bounding box center [388, 138] width 90 height 11
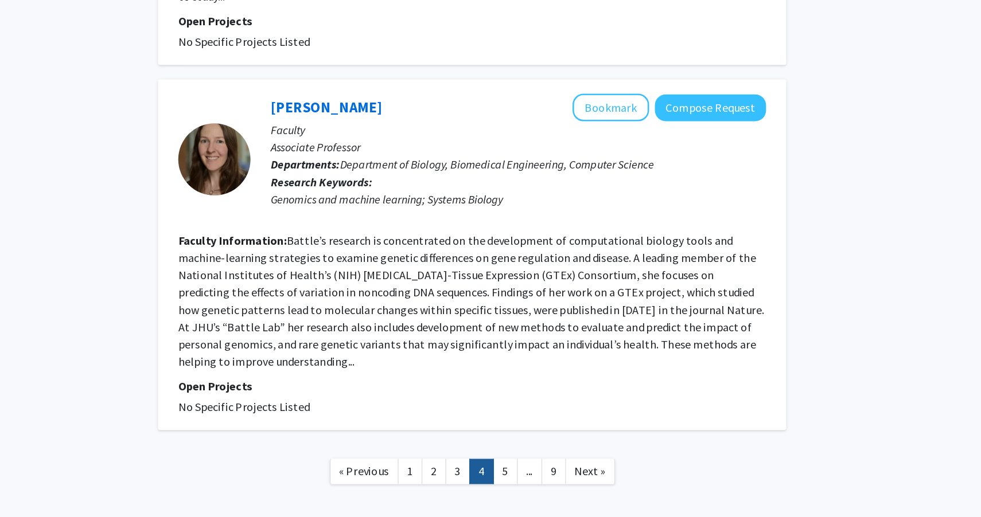
scroll to position [2478, 0]
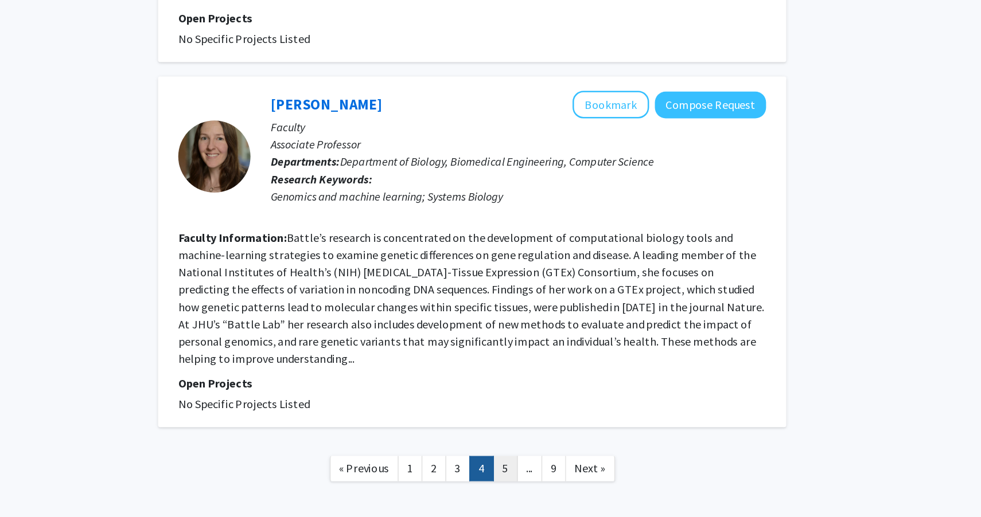
click at [597, 469] on link "5" at bounding box center [602, 479] width 19 height 20
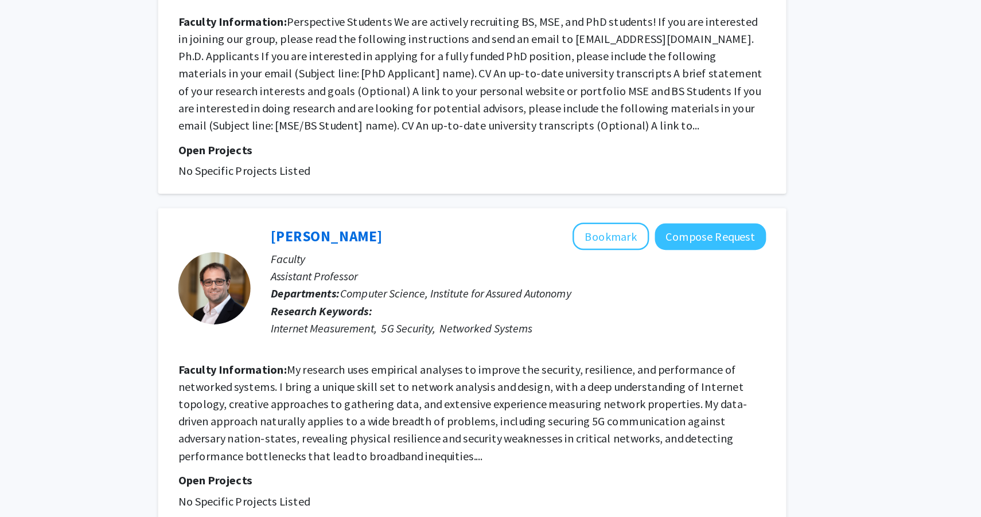
scroll to position [1129, 0]
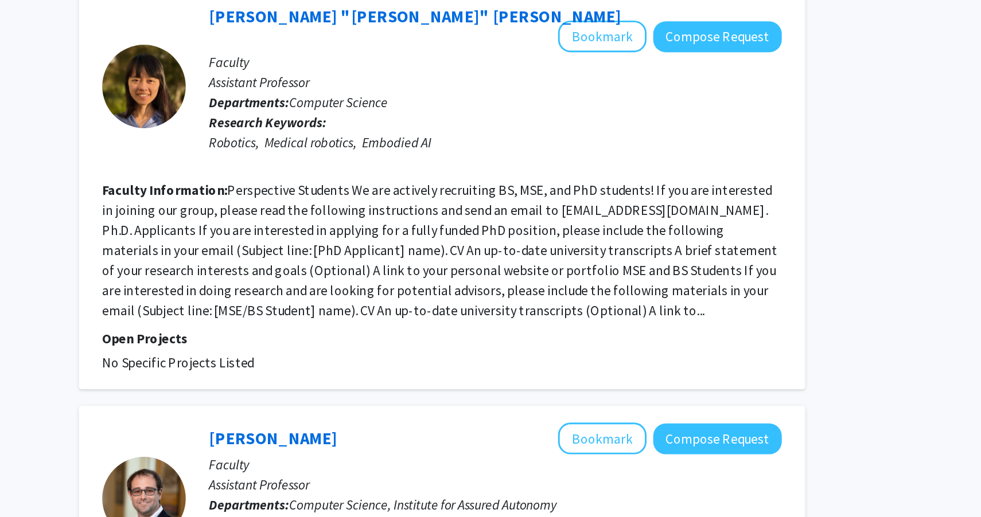
click at [537, 249] on fg-read-more "Perspective Students We are actively recruiting BS, MSE, and PhD students! If y…" at bounding box center [575, 221] width 464 height 94
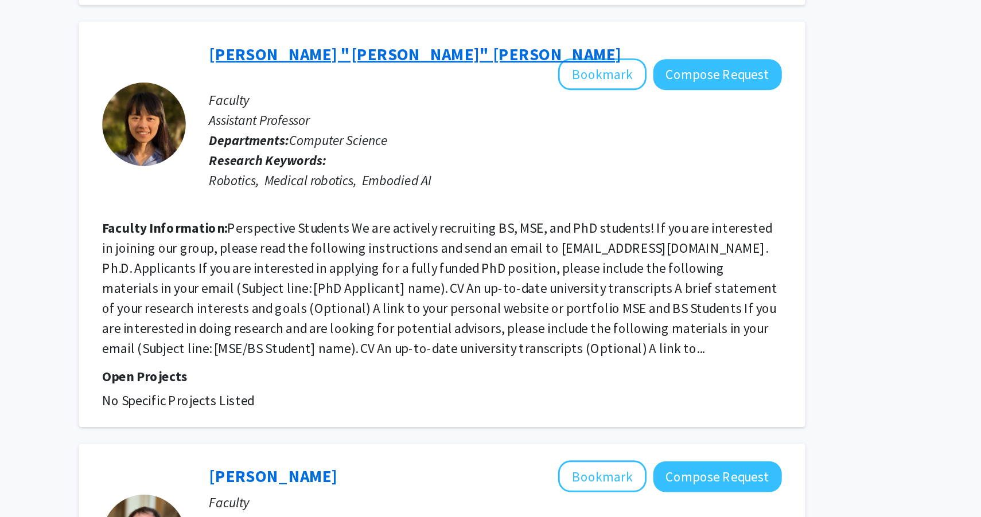
click at [432, 58] on link "[PERSON_NAME] "[PERSON_NAME]" [PERSON_NAME]" at bounding box center [557, 60] width 283 height 14
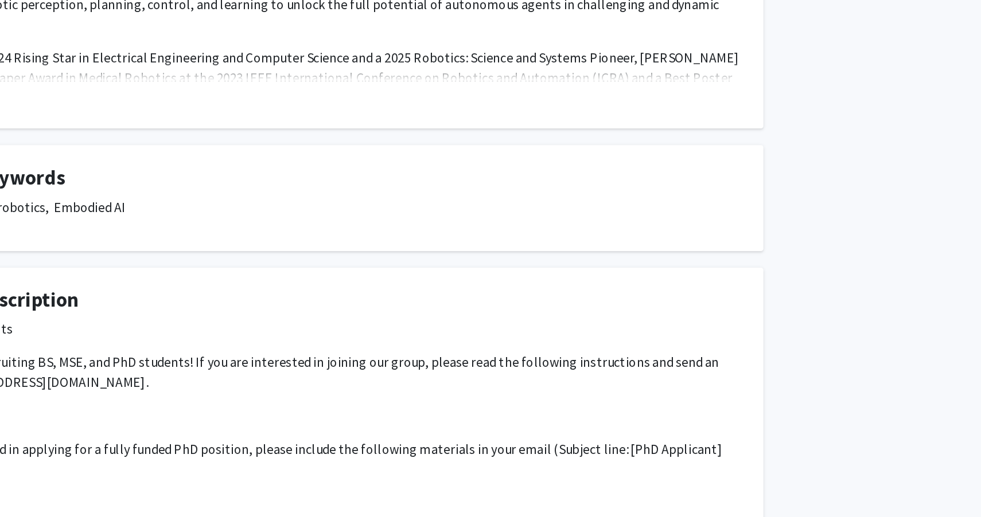
scroll to position [204, 0]
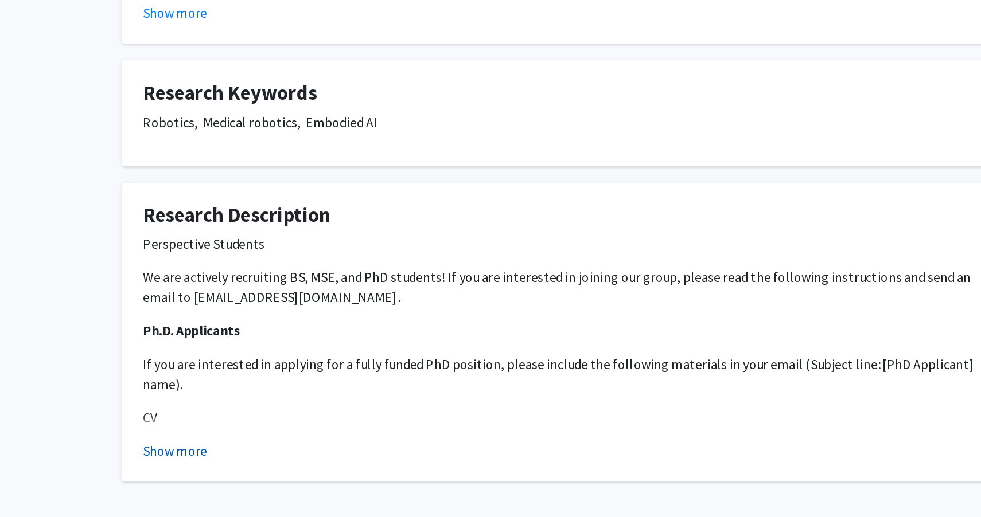
click at [224, 475] on button "Show more" at bounding box center [220, 472] width 44 height 14
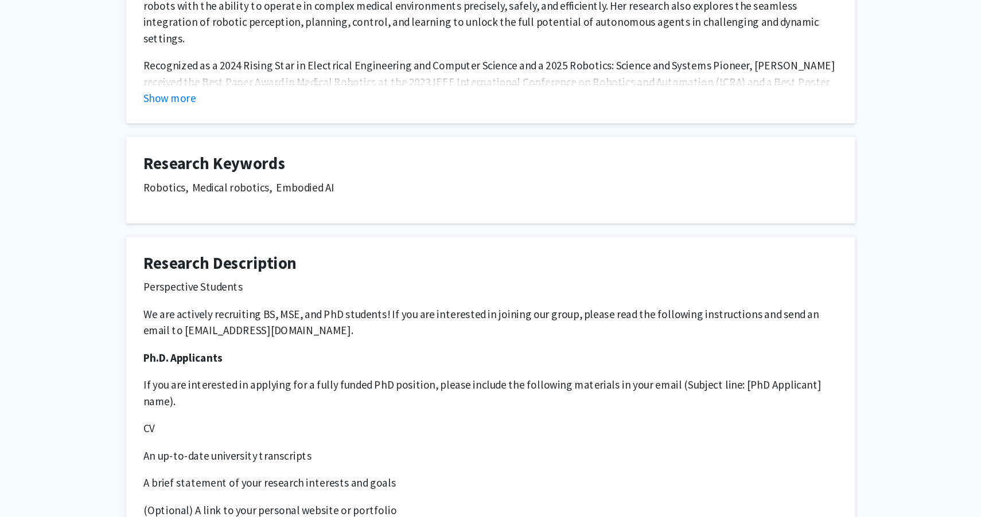
scroll to position [206, 0]
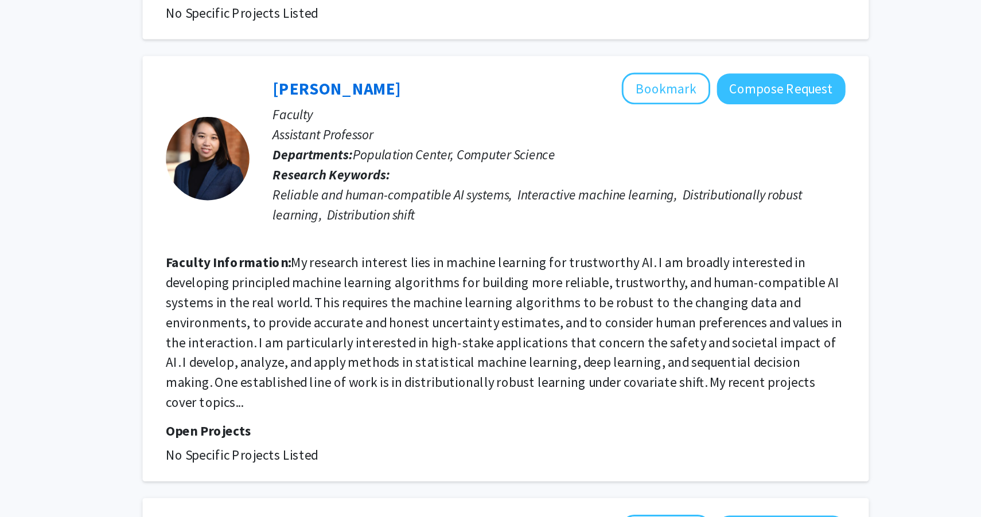
scroll to position [1520, 0]
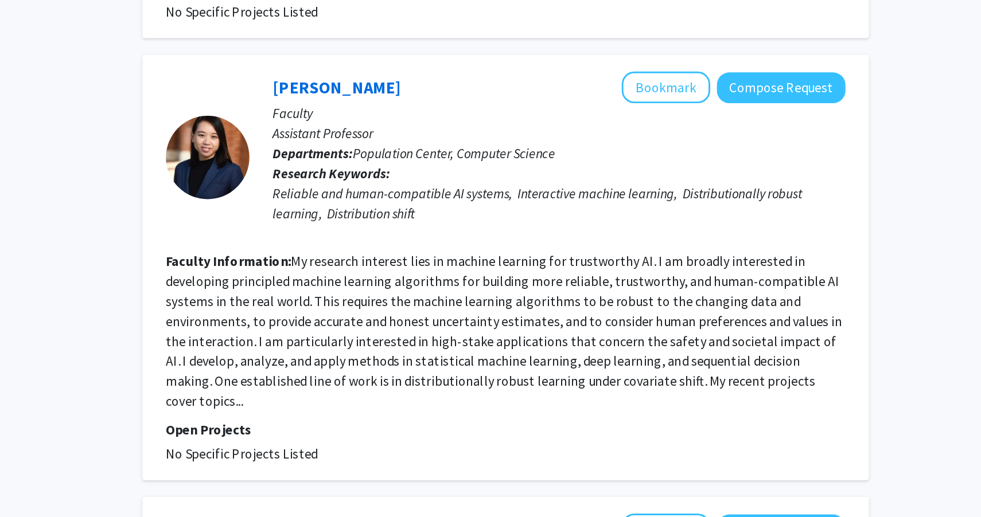
click at [452, 200] on div "[PERSON_NAME] Bookmark Compose Request Faculty Assistant Professor Departments:…" at bounding box center [576, 346] width 499 height 292
click at [452, 214] on link "[PERSON_NAME]" at bounding box center [460, 221] width 88 height 14
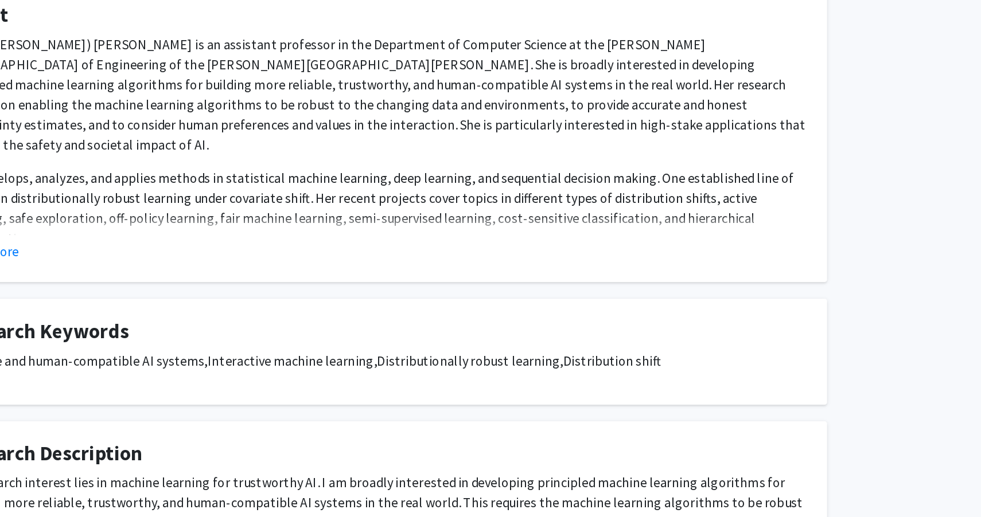
scroll to position [49, 0]
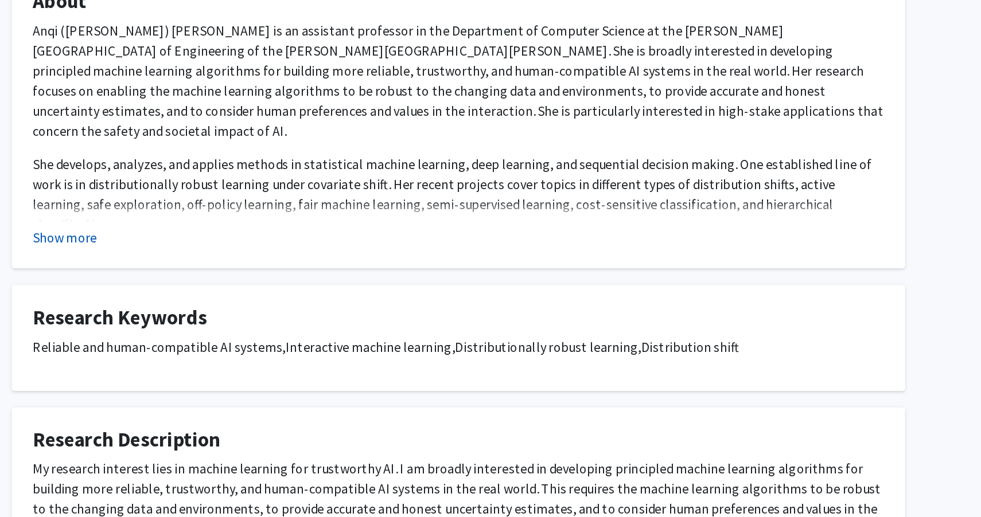
click at [225, 322] on button "Show more" at bounding box center [220, 325] width 44 height 14
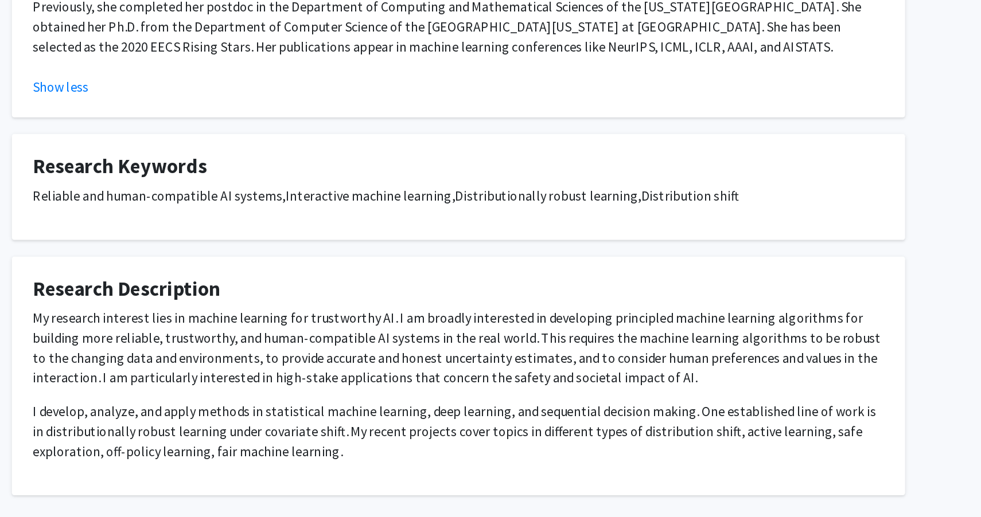
scroll to position [251, 0]
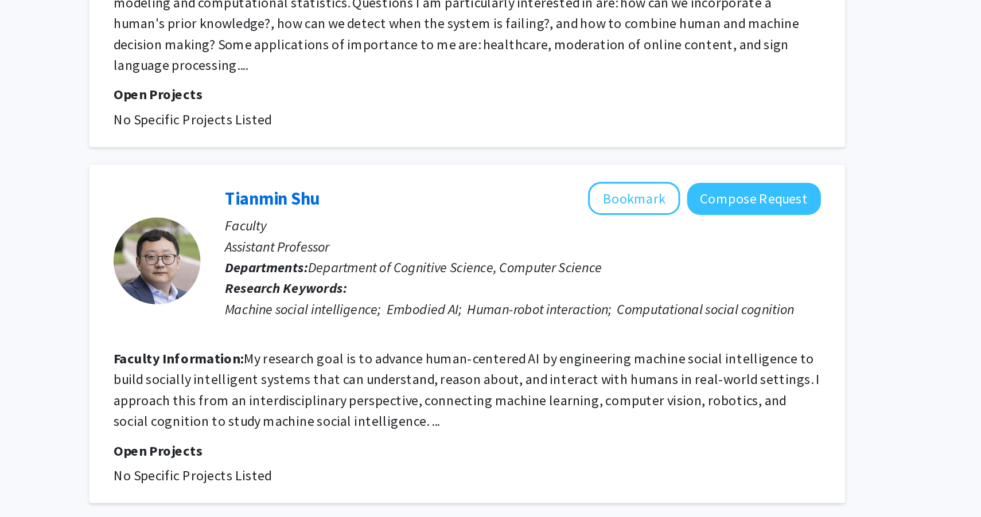
scroll to position [2382, 0]
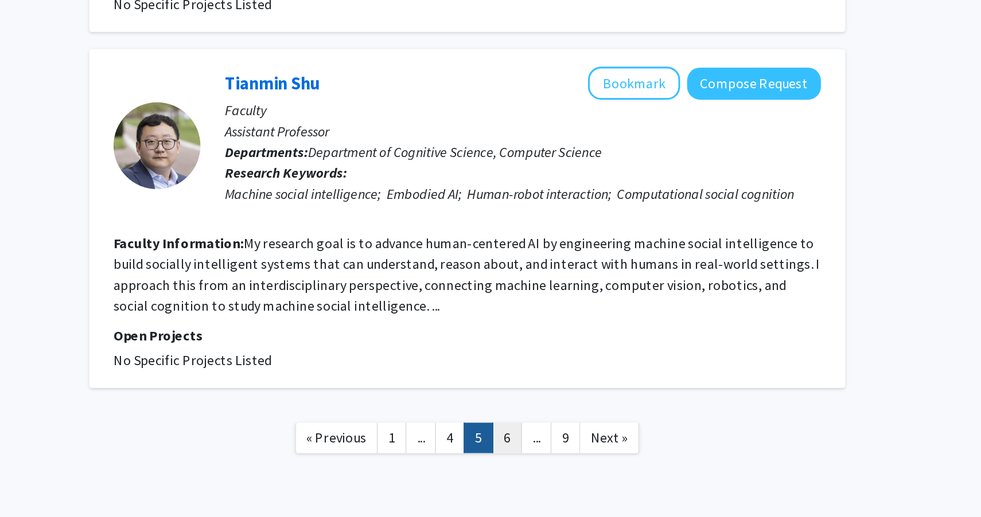
click at [602, 455] on link "6" at bounding box center [602, 465] width 19 height 20
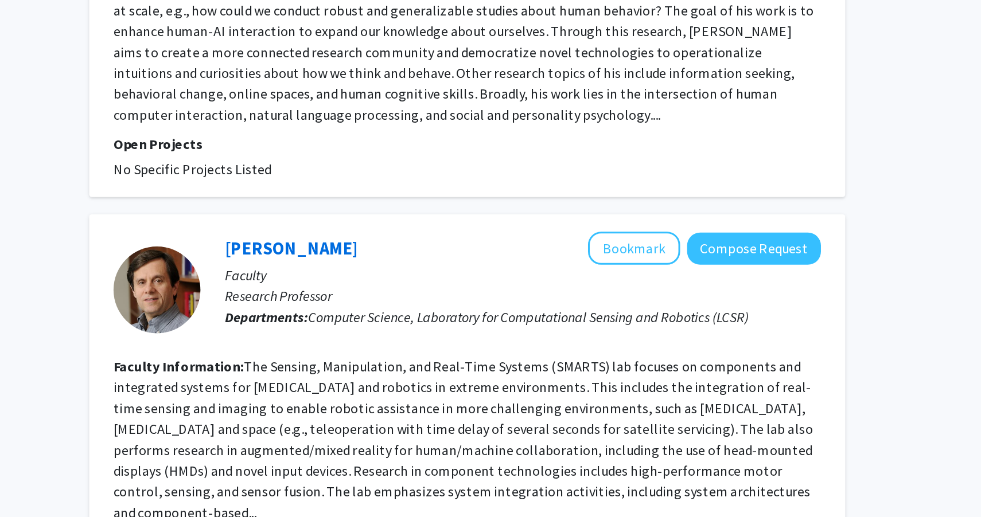
scroll to position [2134, 0]
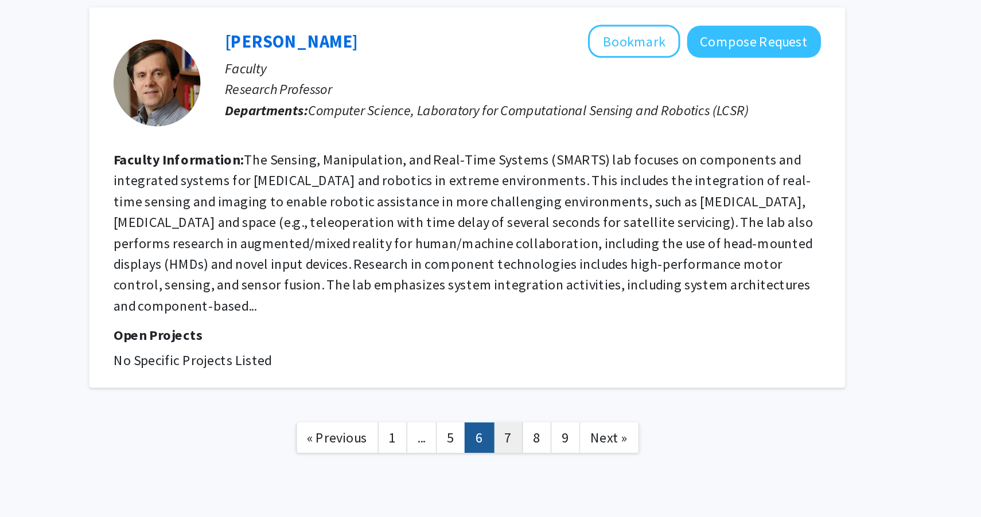
click at [603, 455] on link "7" at bounding box center [603, 465] width 19 height 20
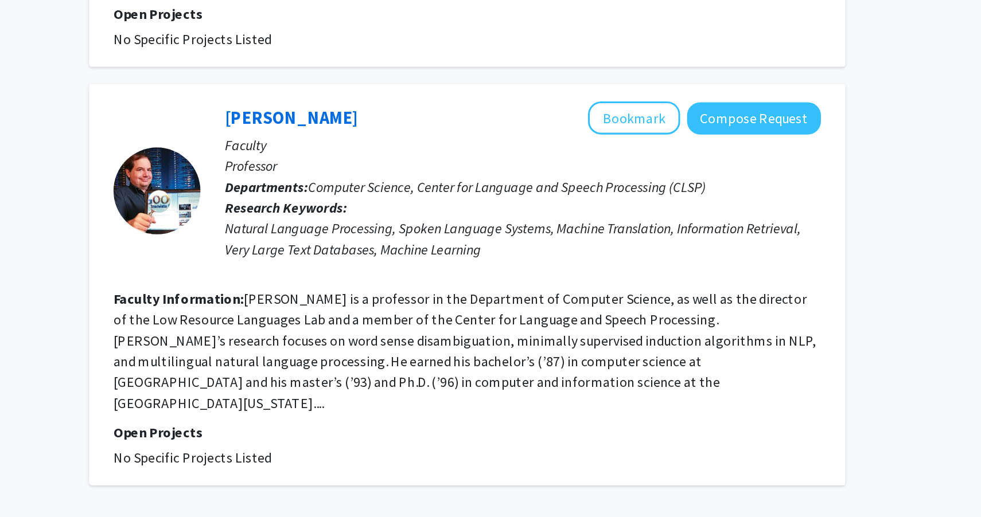
scroll to position [2578, 0]
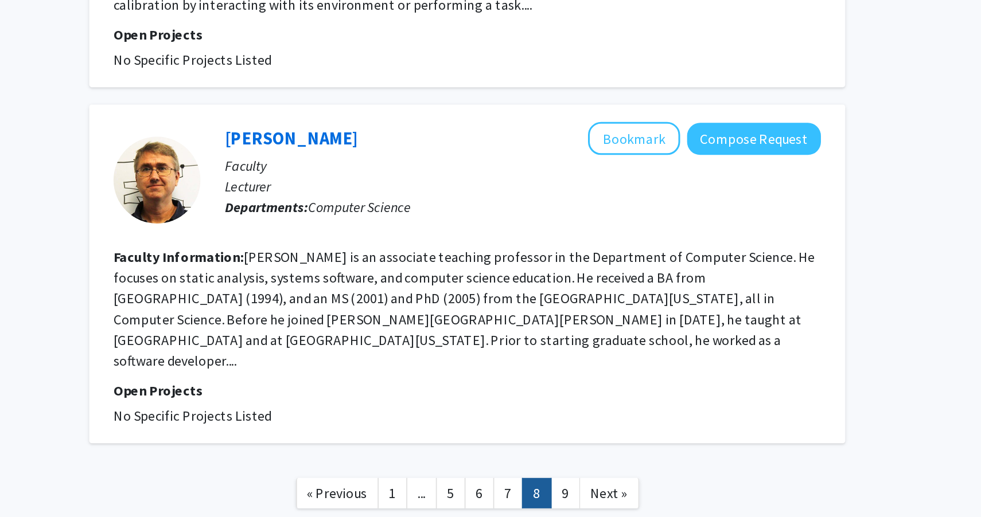
scroll to position [1996, 0]
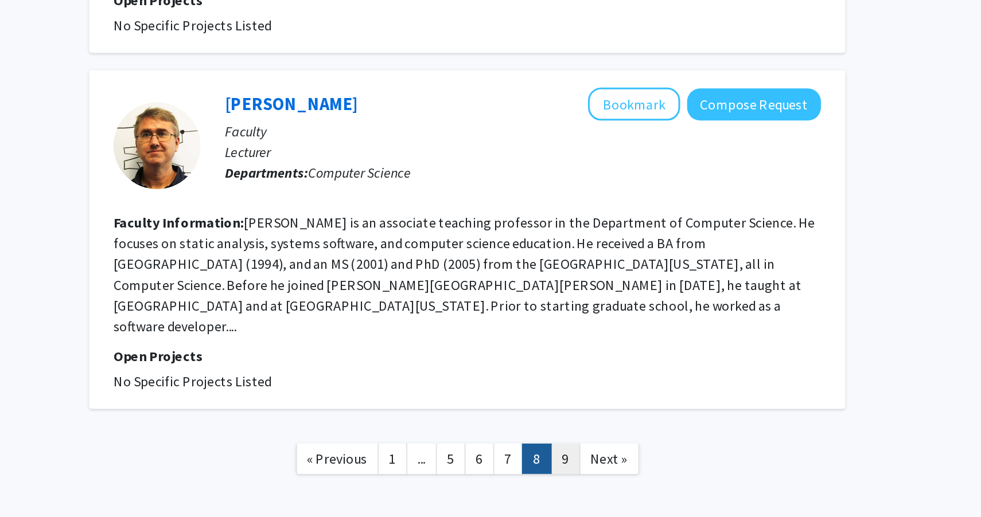
click at [637, 469] on link "9" at bounding box center [640, 479] width 19 height 20
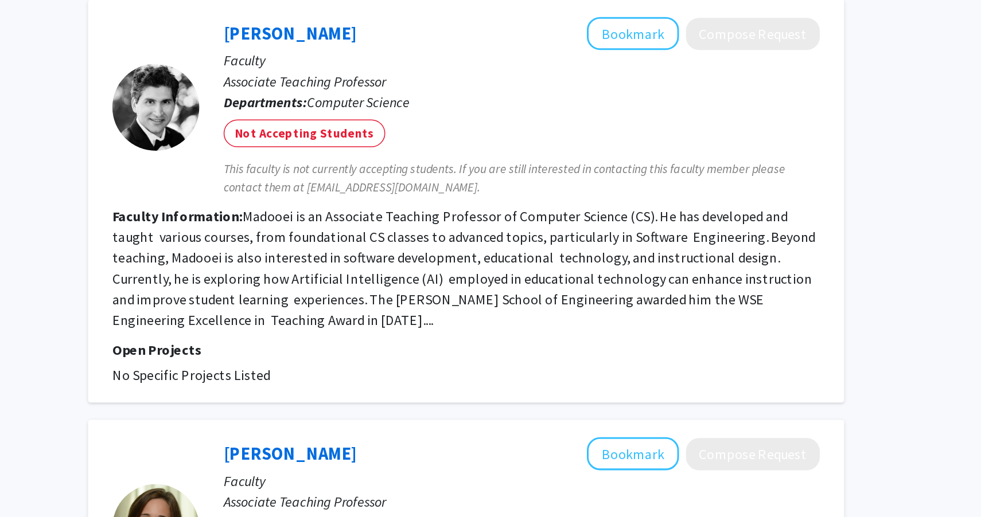
scroll to position [1001, 0]
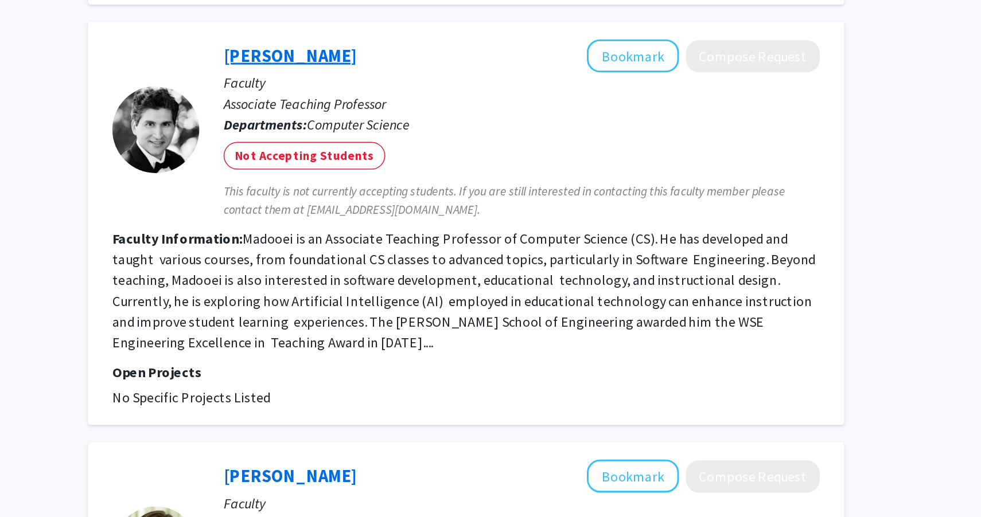
click at [455, 39] on link "[PERSON_NAME]" at bounding box center [460, 38] width 88 height 14
